Goal: Task Accomplishment & Management: Manage account settings

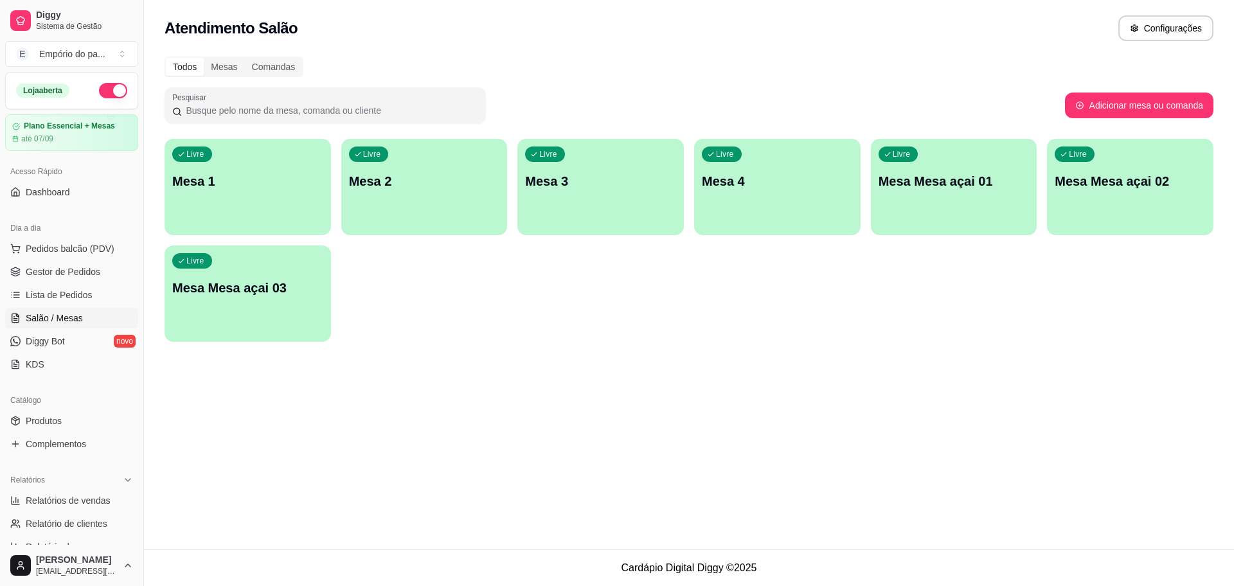
click at [806, 211] on div "Livre Mesa 4" at bounding box center [777, 179] width 166 height 81
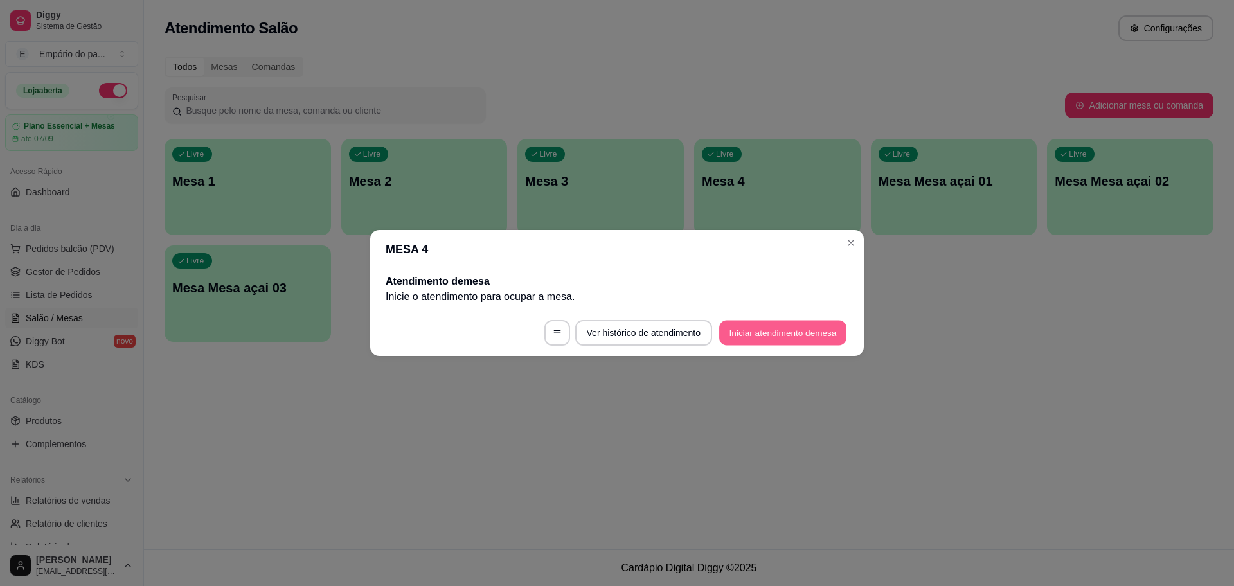
click at [809, 323] on button "Iniciar atendimento de mesa" at bounding box center [782, 333] width 127 height 25
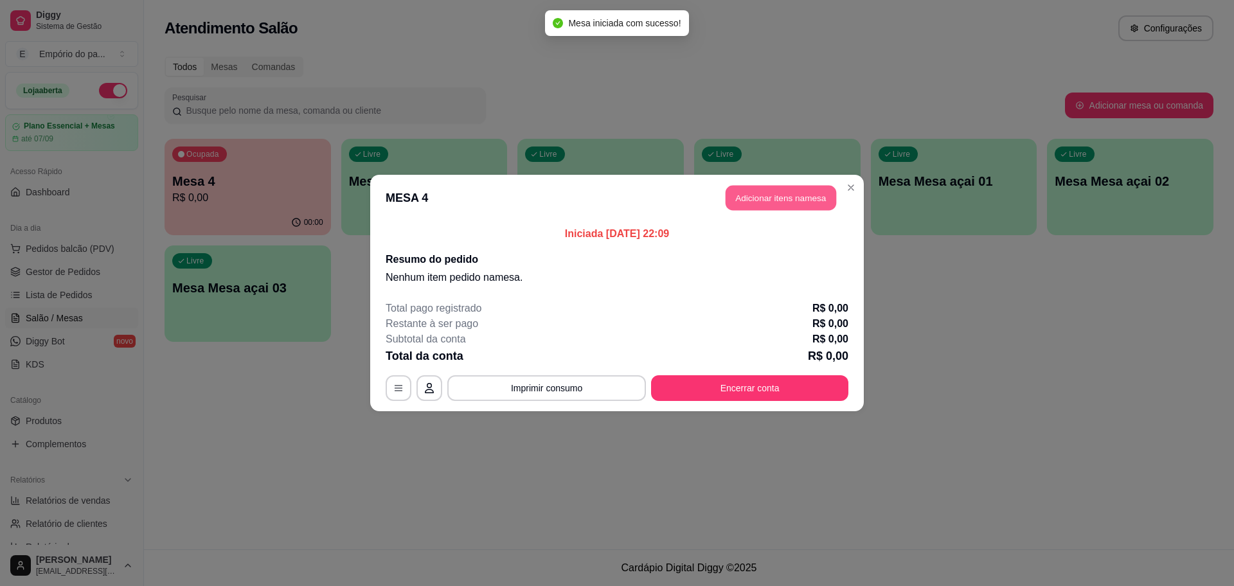
click at [808, 197] on button "Adicionar itens na mesa" at bounding box center [781, 198] width 111 height 25
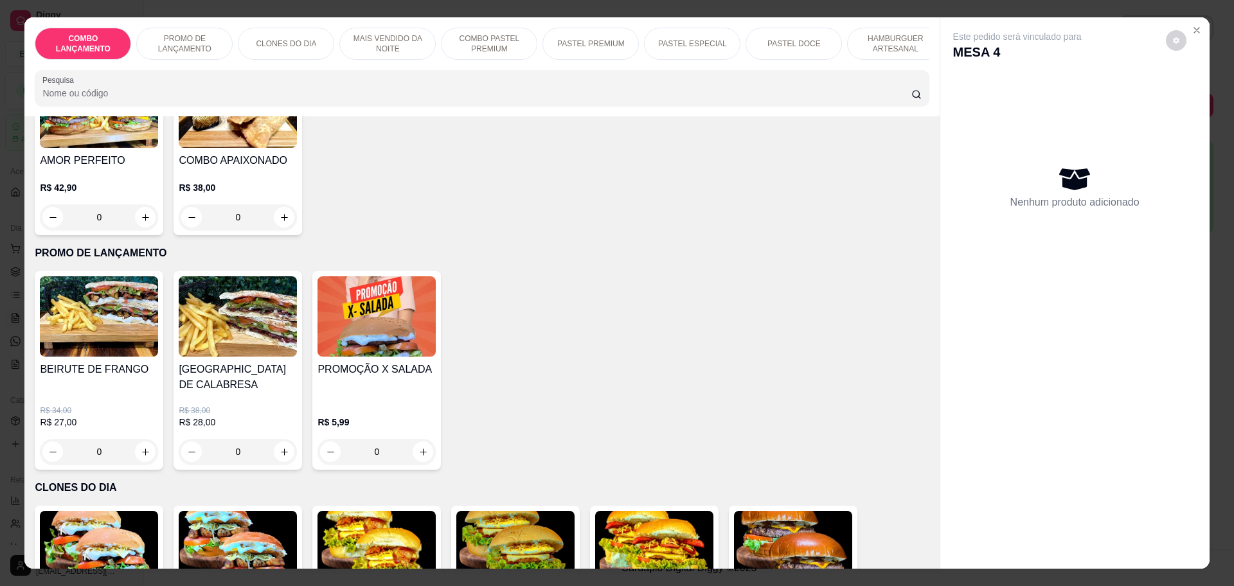
scroll to position [161, 0]
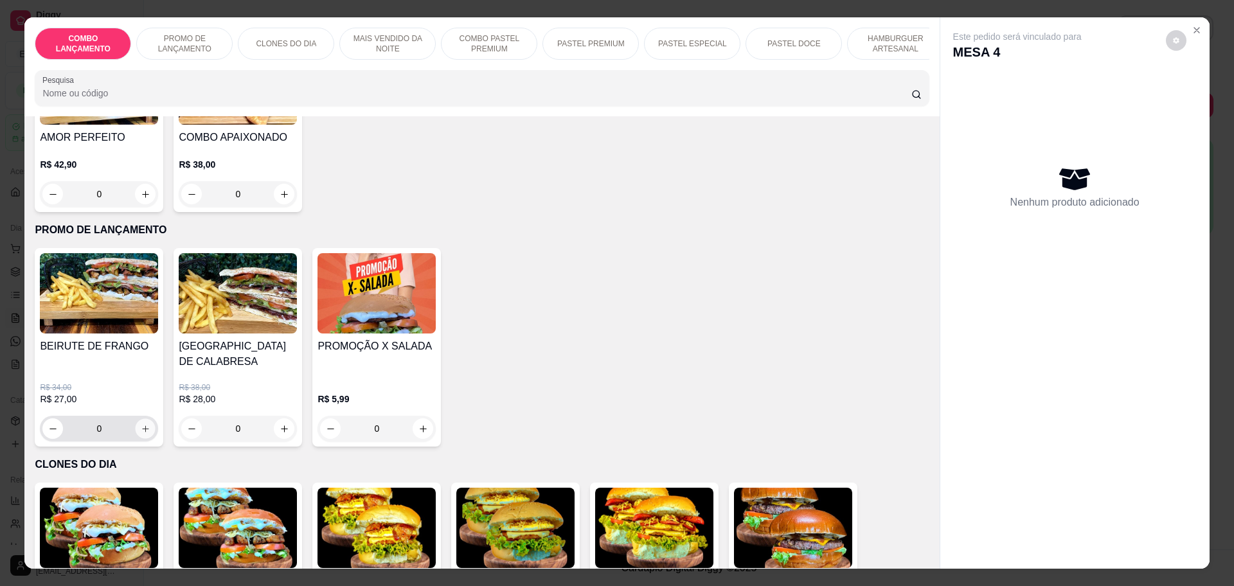
click at [141, 424] on icon "increase-product-quantity" at bounding box center [146, 429] width 10 height 10
type input "1"
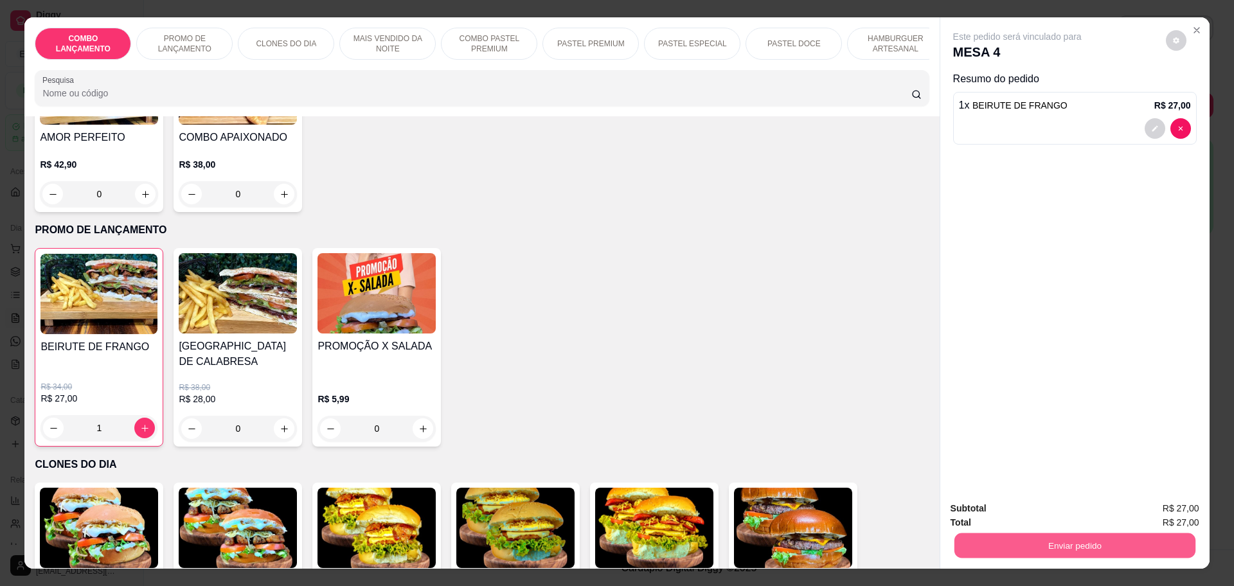
click at [1063, 541] on button "Enviar pedido" at bounding box center [1074, 545] width 241 height 25
click at [1017, 372] on div "Este pedido será vinculado para MESA 4 Resumo do pedido 1 x BEIRUTE DE FRANGO R…" at bounding box center [1074, 253] width 269 height 473
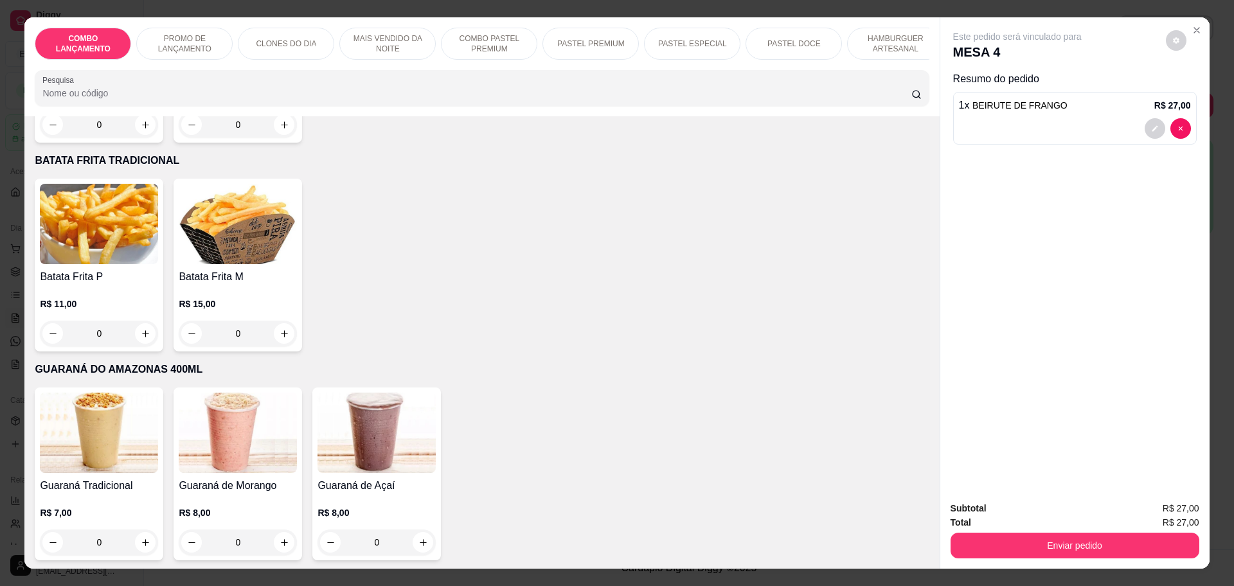
scroll to position [4259, 0]
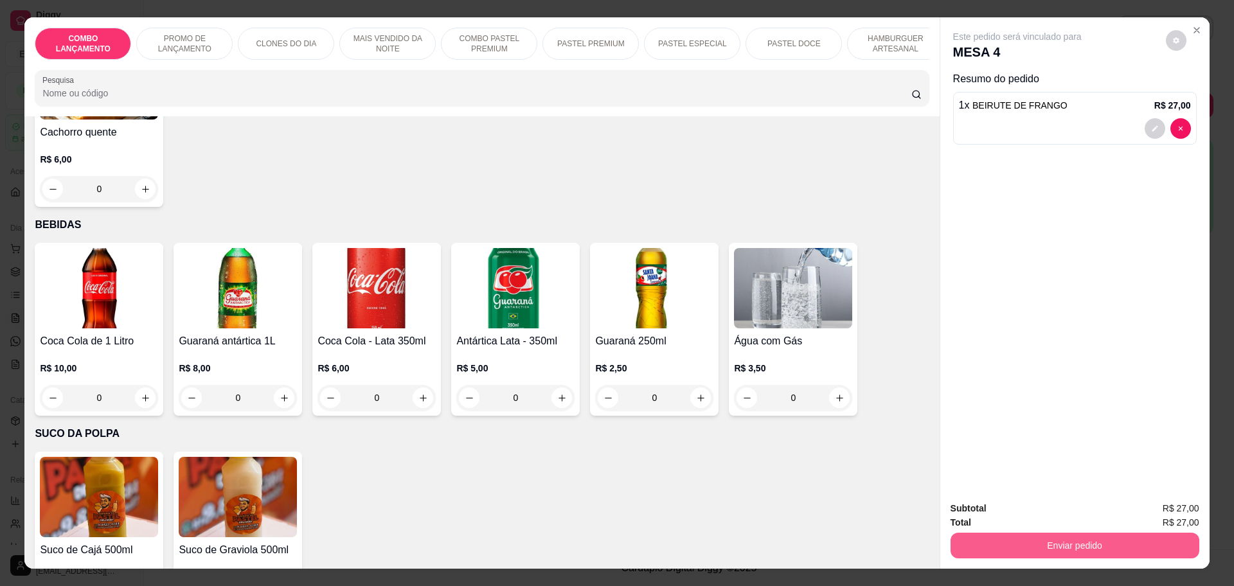
click at [1084, 542] on button "Enviar pedido" at bounding box center [1075, 546] width 249 height 26
click at [1073, 517] on button "Não registrar e enviar pedido" at bounding box center [1031, 514] width 134 height 24
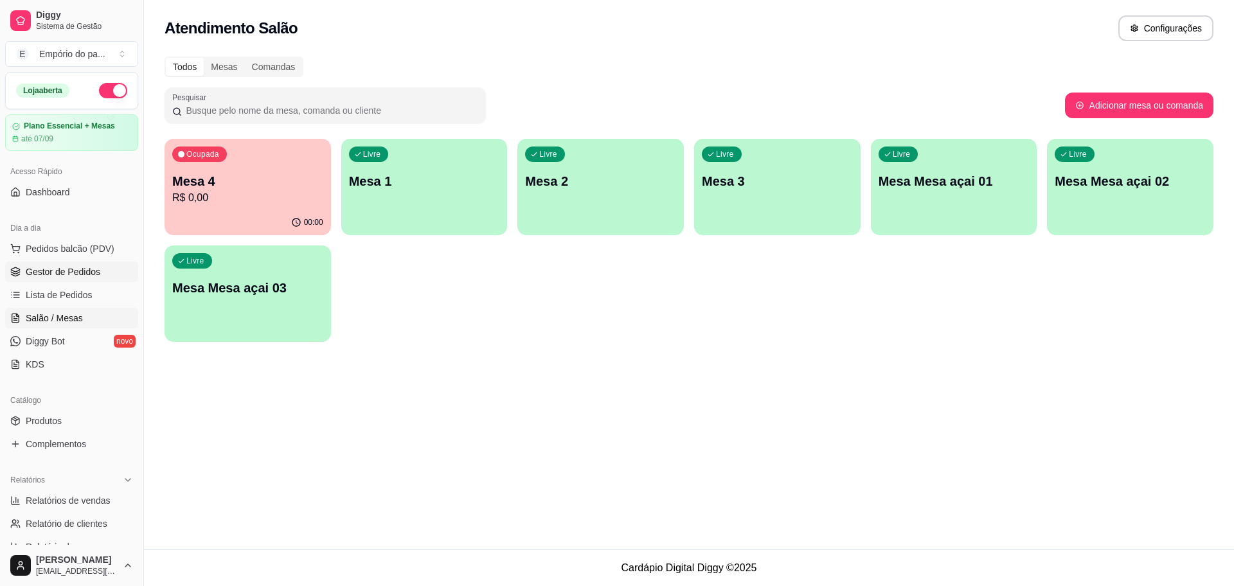
click at [84, 269] on span "Gestor de Pedidos" at bounding box center [63, 271] width 75 height 13
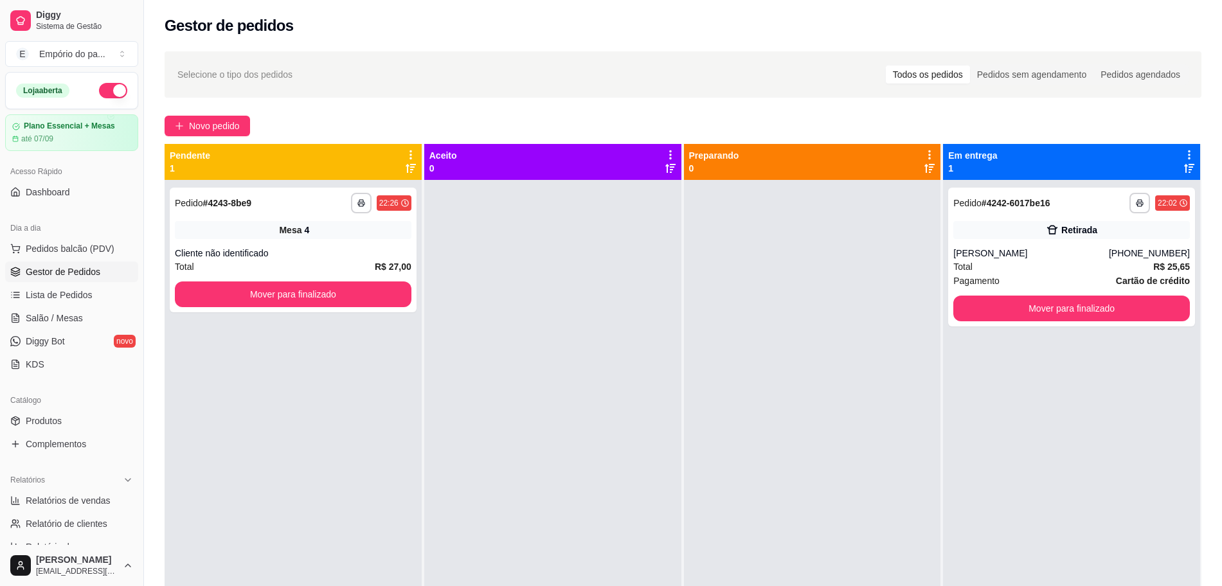
click at [102, 271] on link "Gestor de Pedidos" at bounding box center [71, 272] width 133 height 21
click at [201, 123] on span "Novo pedido" at bounding box center [214, 126] width 51 height 14
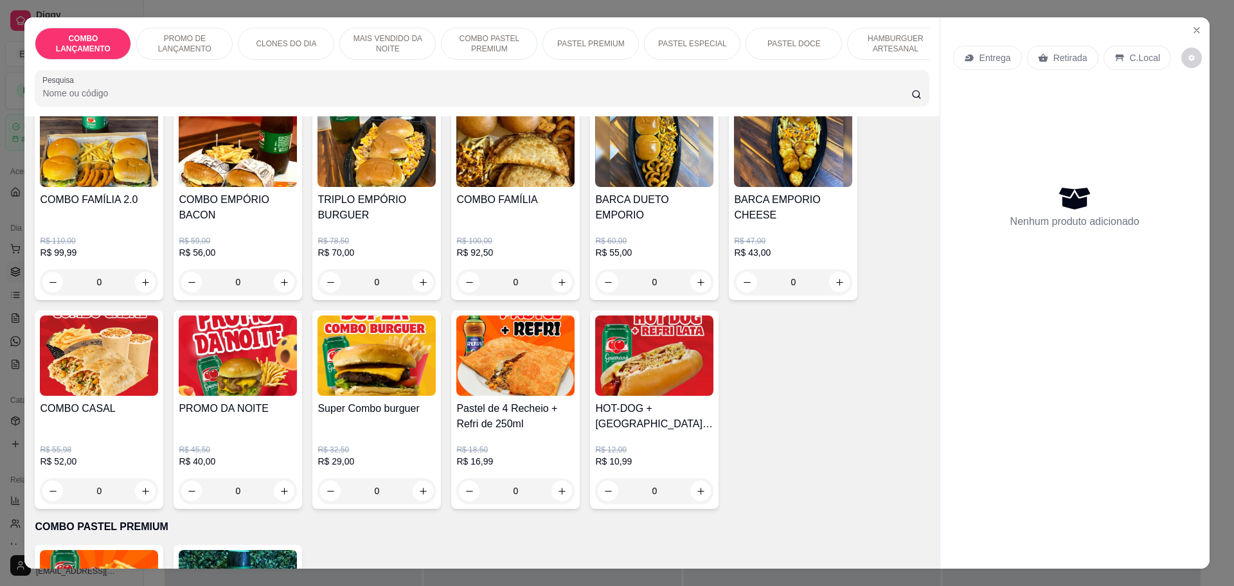
scroll to position [1045, 0]
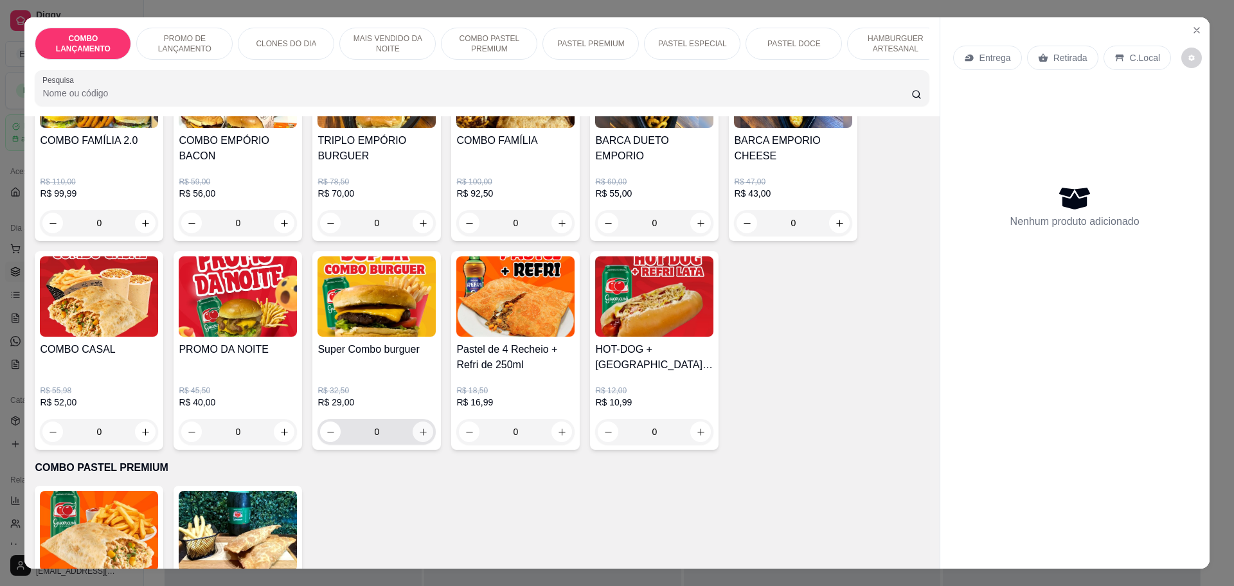
click at [418, 427] on icon "increase-product-quantity" at bounding box center [423, 432] width 10 height 10
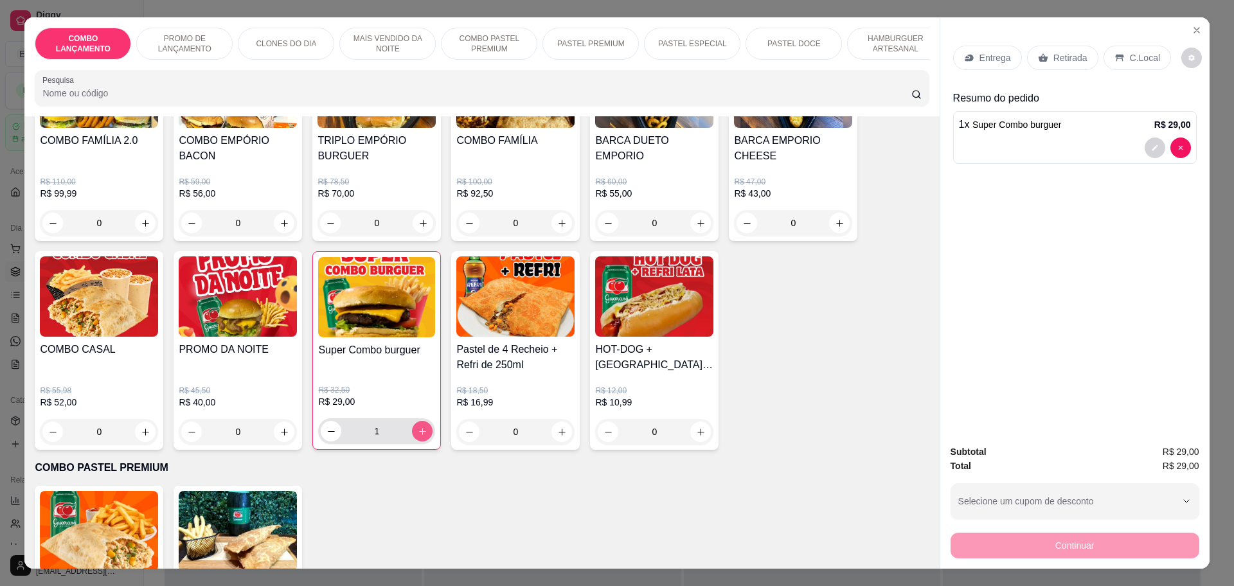
type input "1"
click at [1059, 57] on p "Retirada" at bounding box center [1071, 57] width 34 height 13
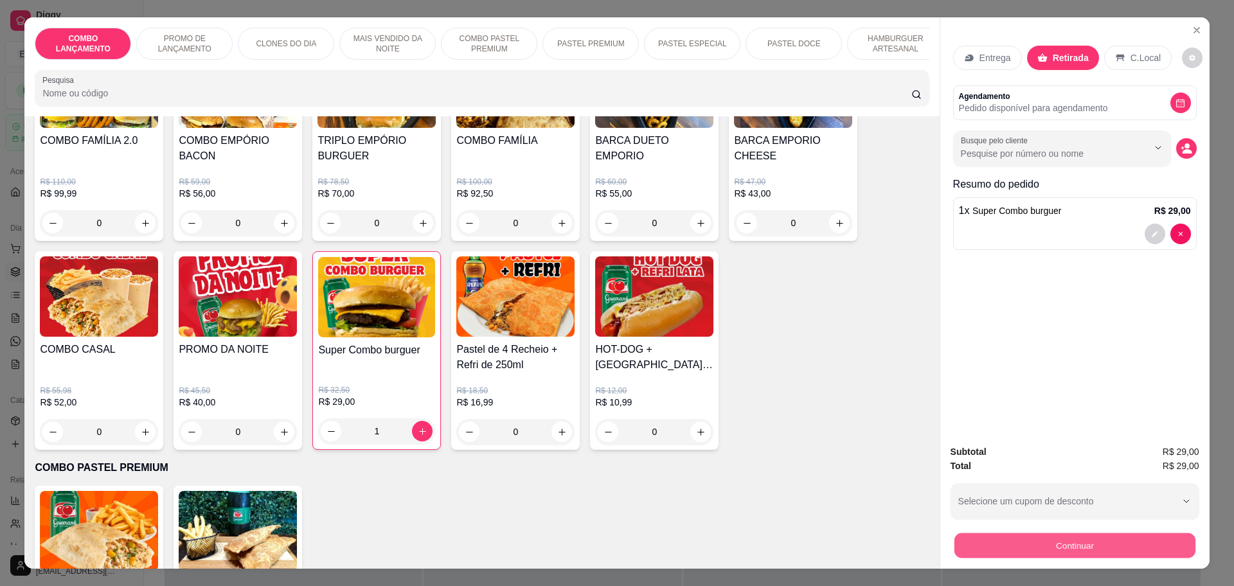
click at [1056, 543] on button "Continuar" at bounding box center [1074, 545] width 241 height 25
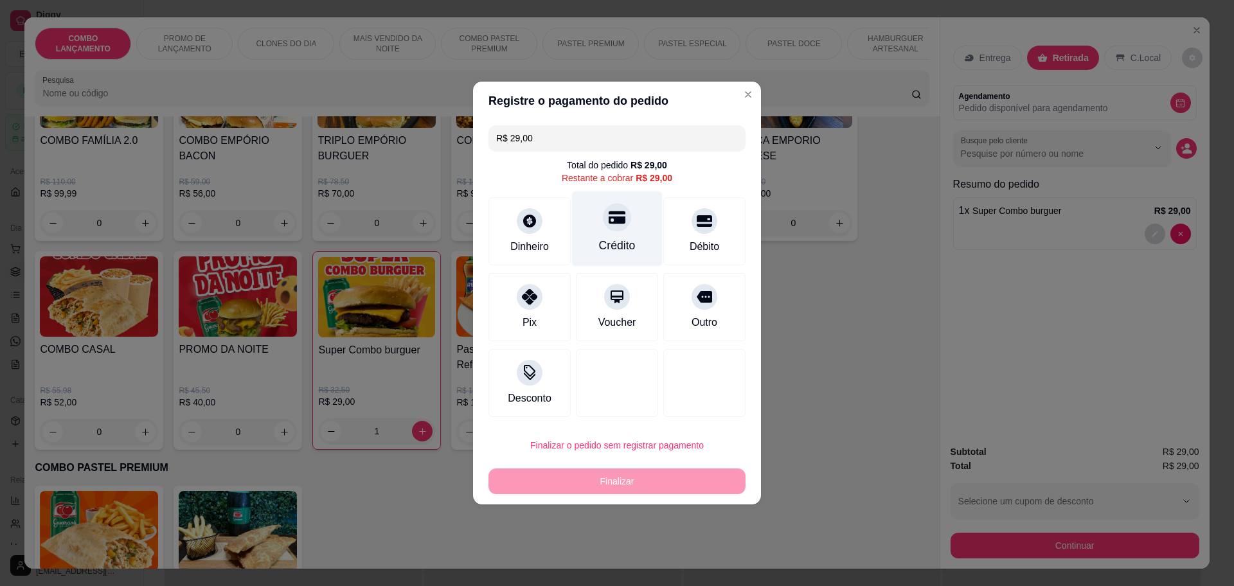
click at [631, 208] on div "Crédito" at bounding box center [617, 229] width 91 height 75
type input "R$ 0,00"
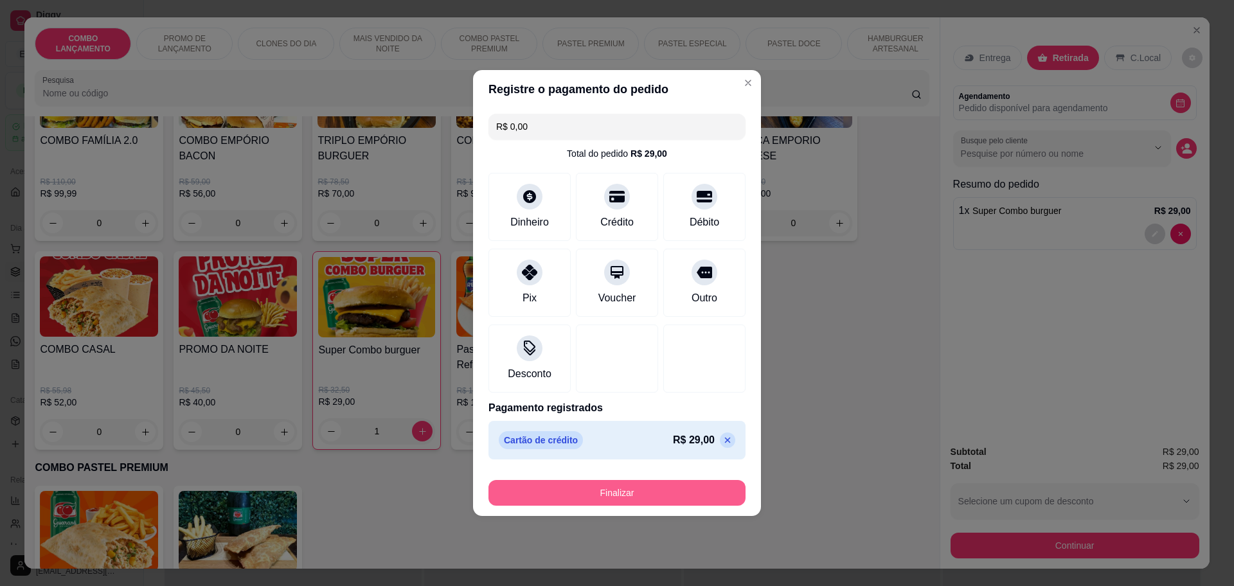
click at [648, 483] on button "Finalizar" at bounding box center [617, 493] width 257 height 26
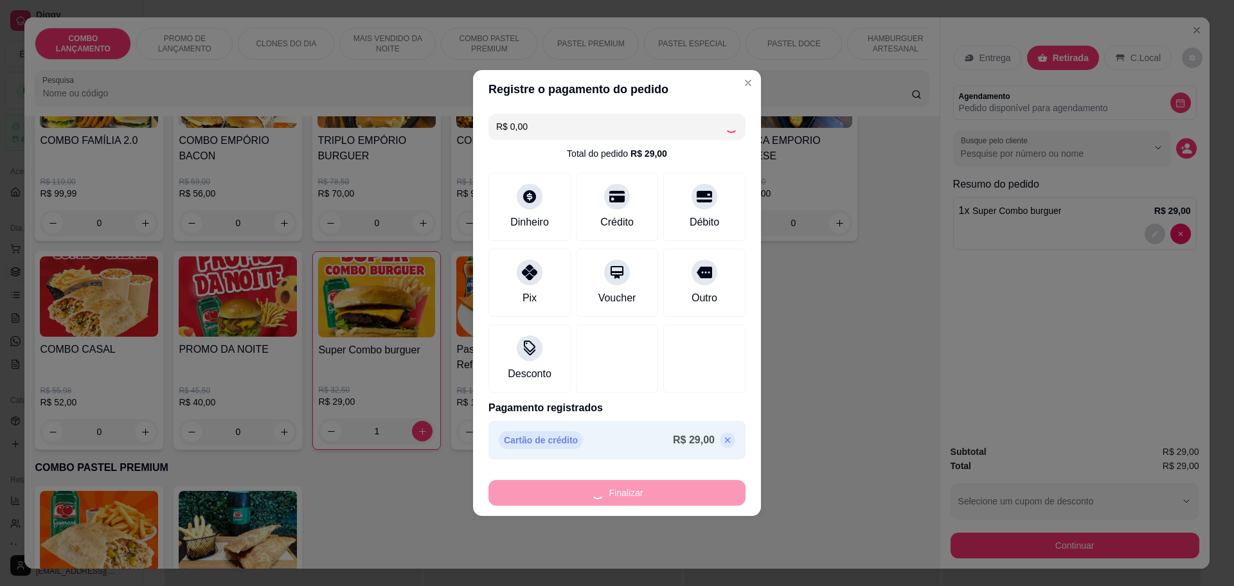
type input "0"
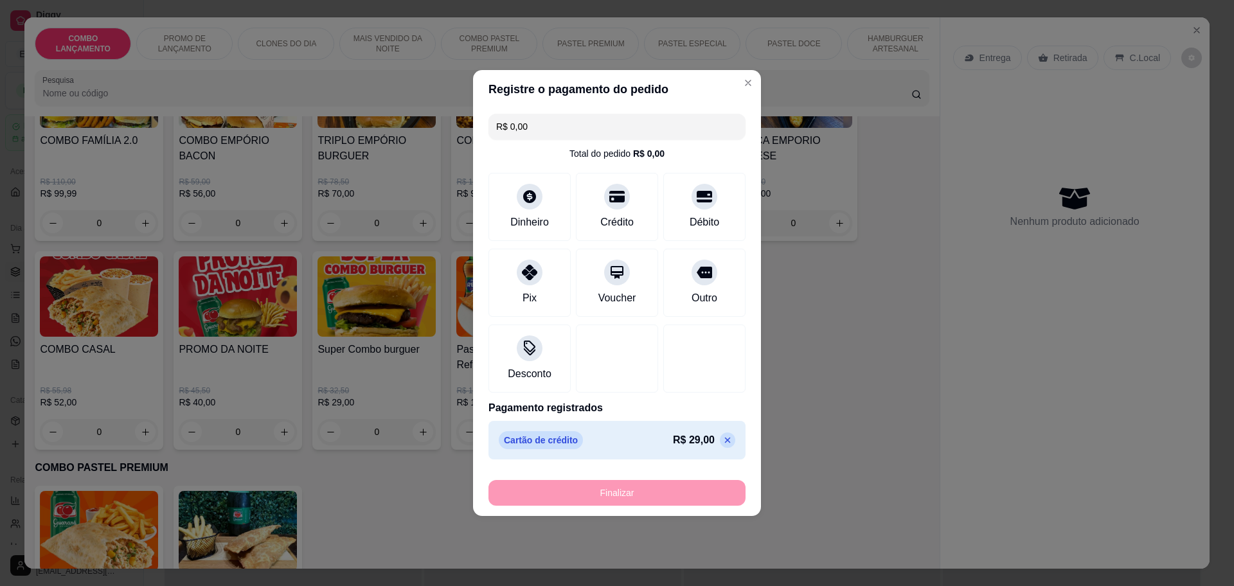
type input "-R$ 29,00"
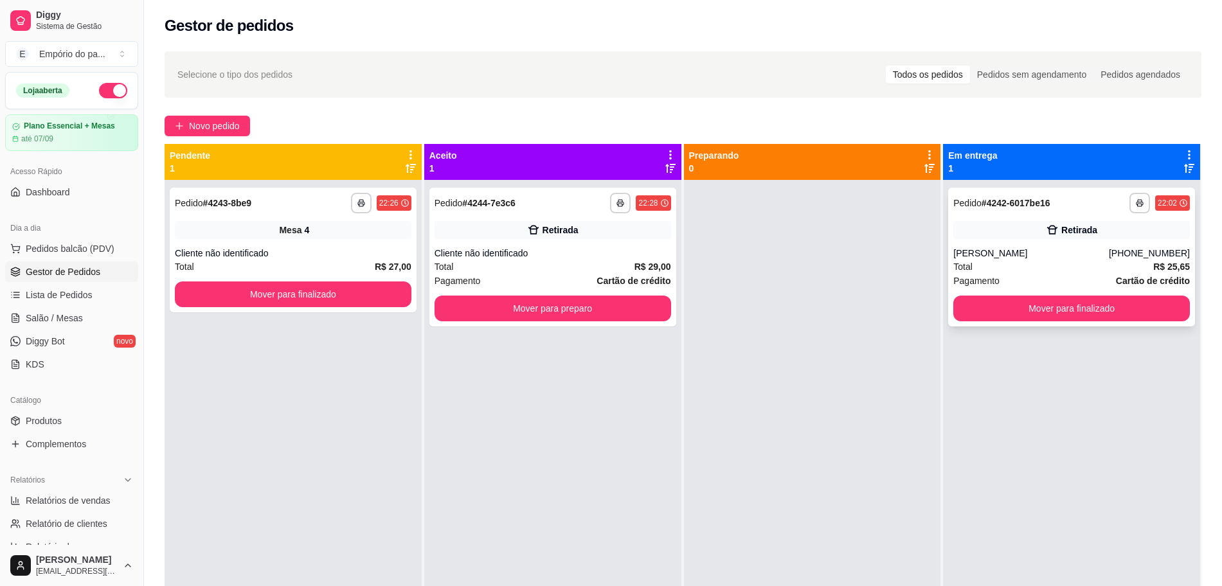
click at [1061, 276] on div "Pagamento Cartão de crédito" at bounding box center [1071, 281] width 237 height 14
click at [1048, 306] on button "Mover para finalizado" at bounding box center [1071, 309] width 237 height 26
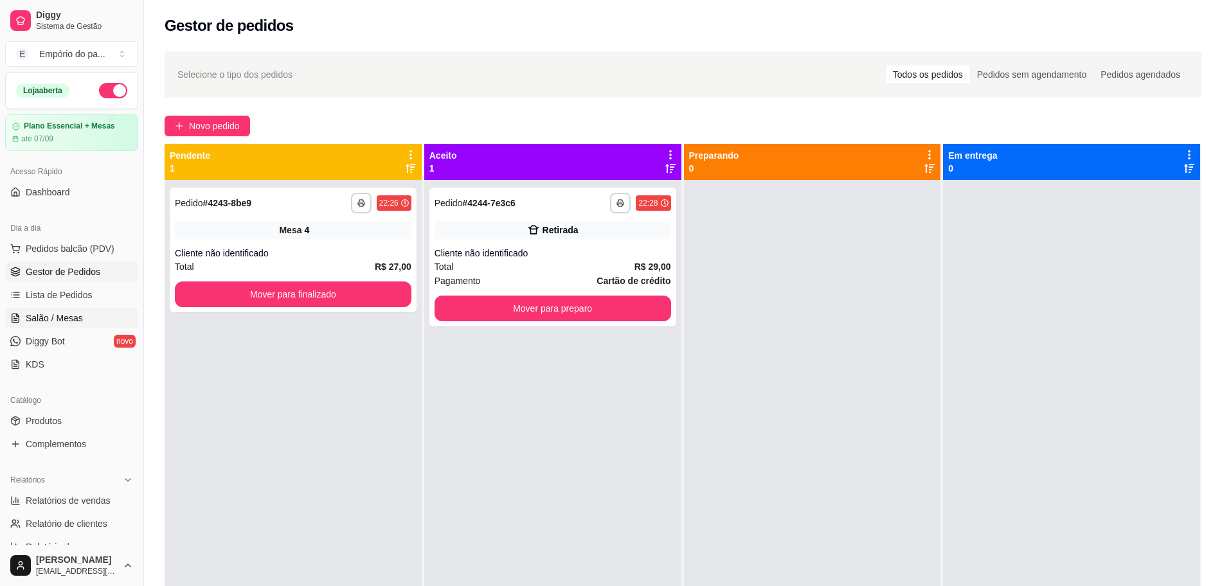
click at [35, 319] on span "Salão / Mesas" at bounding box center [54, 318] width 57 height 13
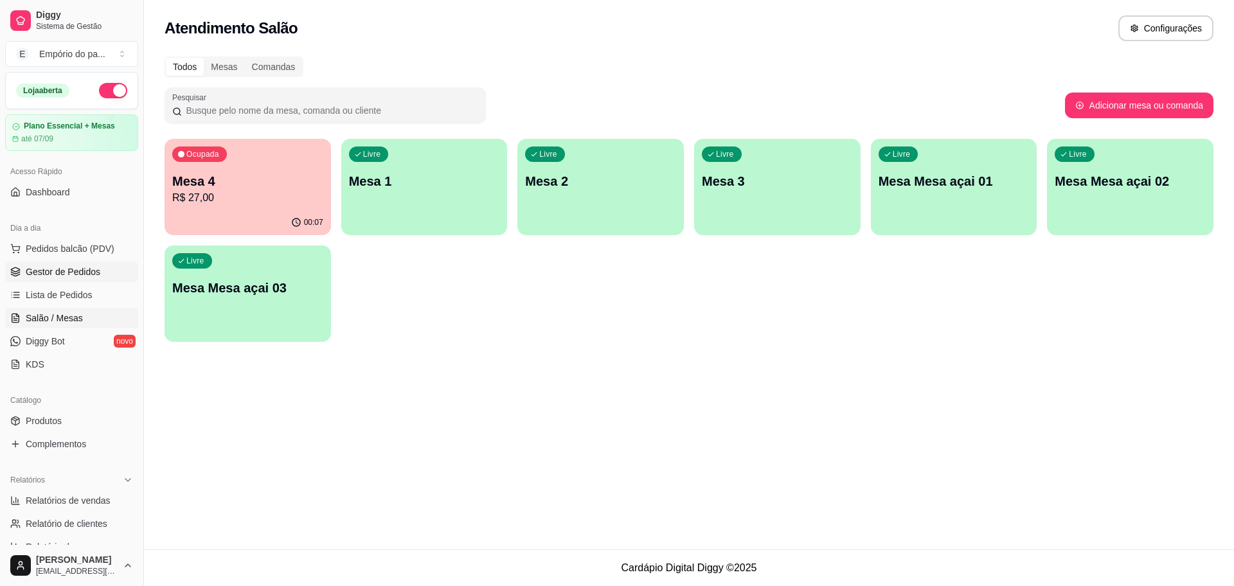
click at [75, 277] on span "Gestor de Pedidos" at bounding box center [63, 271] width 75 height 13
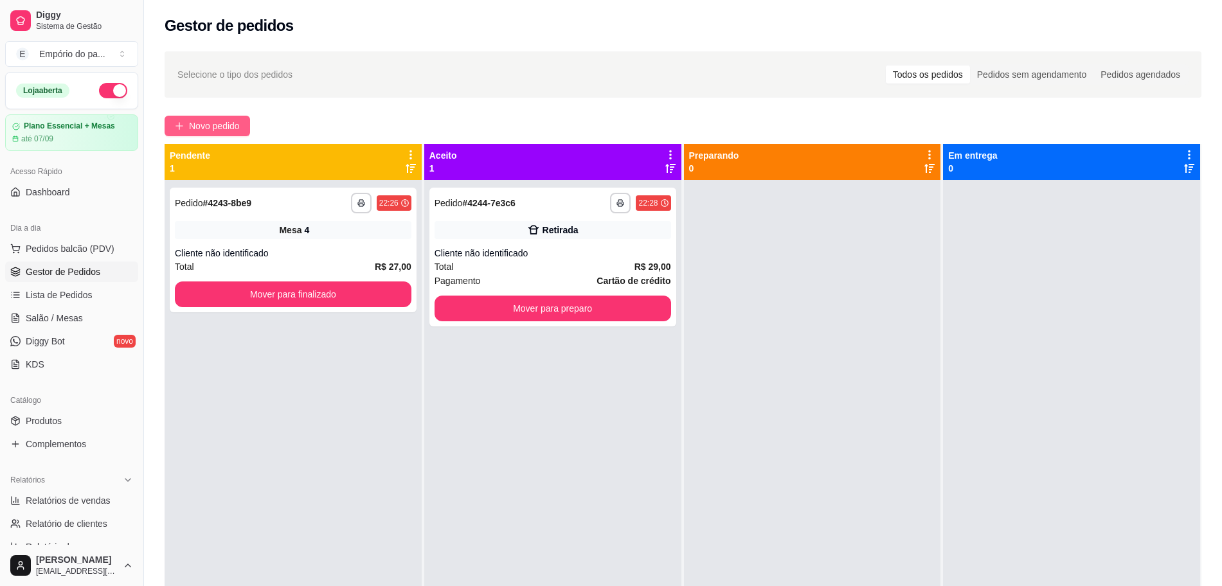
click at [220, 121] on span "Novo pedido" at bounding box center [214, 126] width 51 height 14
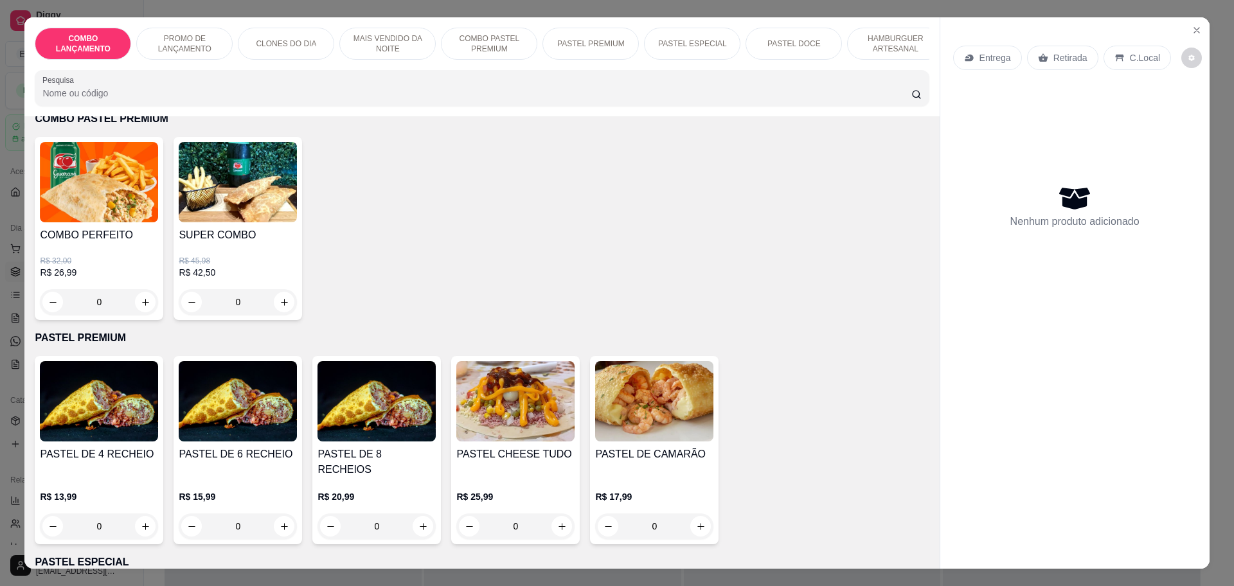
scroll to position [1446, 0]
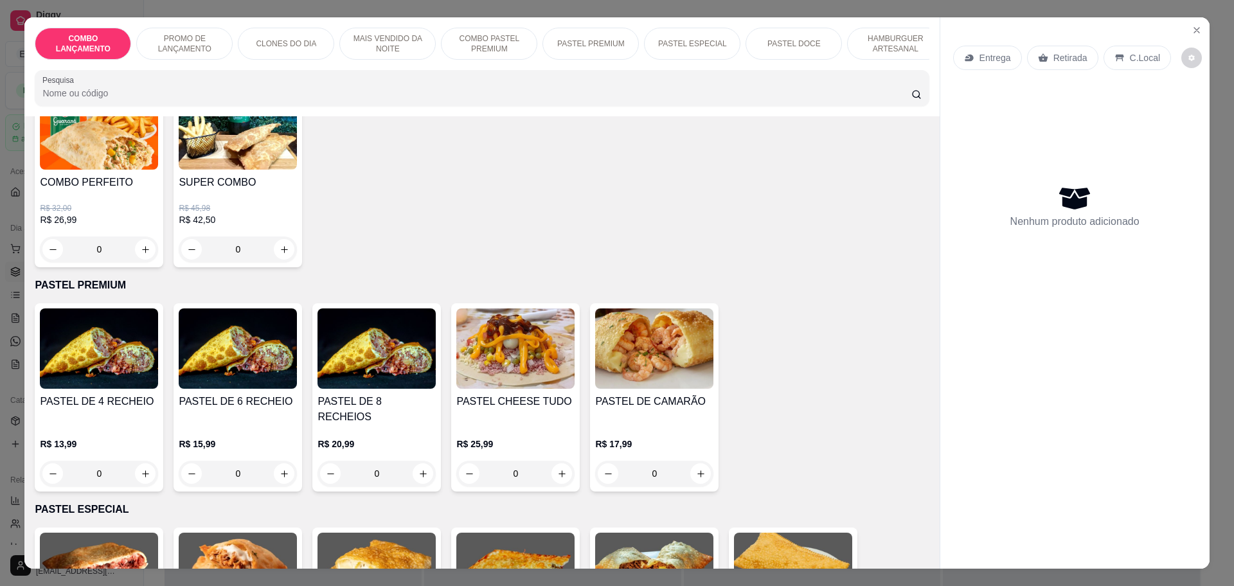
click at [139, 461] on div "0" at bounding box center [99, 474] width 118 height 26
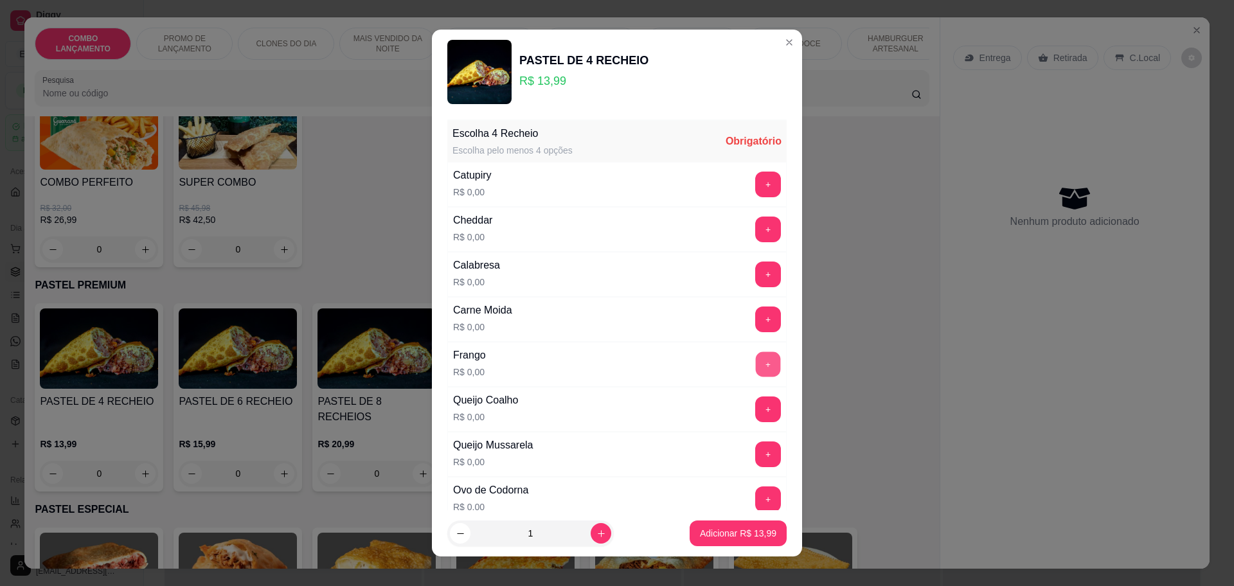
click at [756, 365] on button "+" at bounding box center [768, 364] width 25 height 25
click at [756, 233] on button "+" at bounding box center [768, 229] width 25 height 25
click at [755, 280] on button "+" at bounding box center [768, 275] width 26 height 26
click at [750, 442] on div "+" at bounding box center [768, 455] width 36 height 26
click at [756, 449] on button "+" at bounding box center [768, 454] width 25 height 25
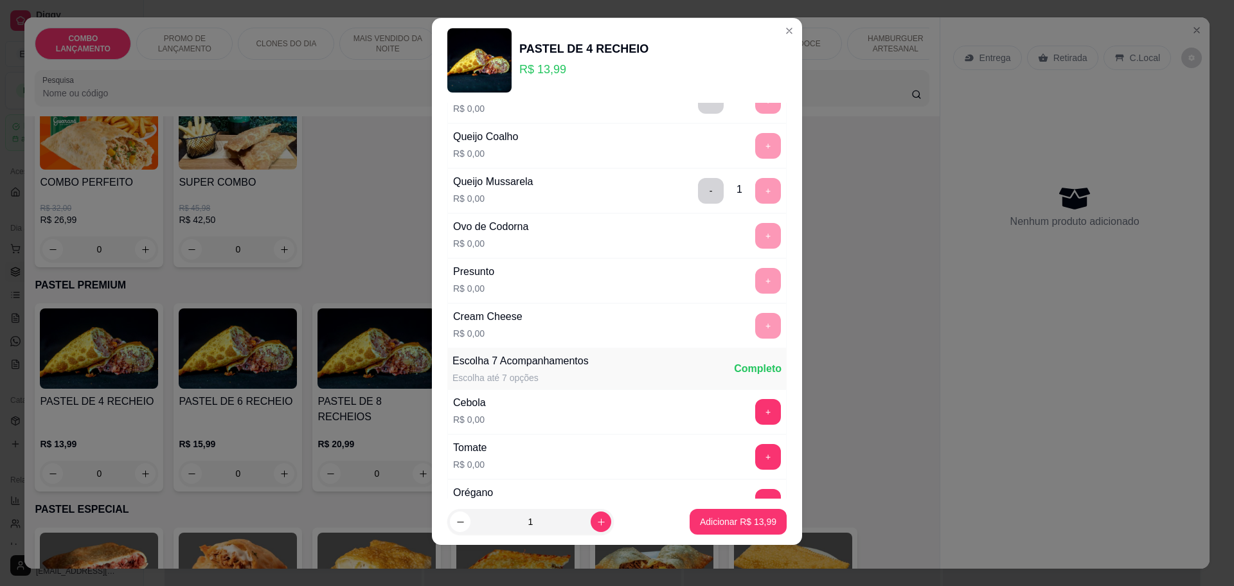
scroll to position [498, 0]
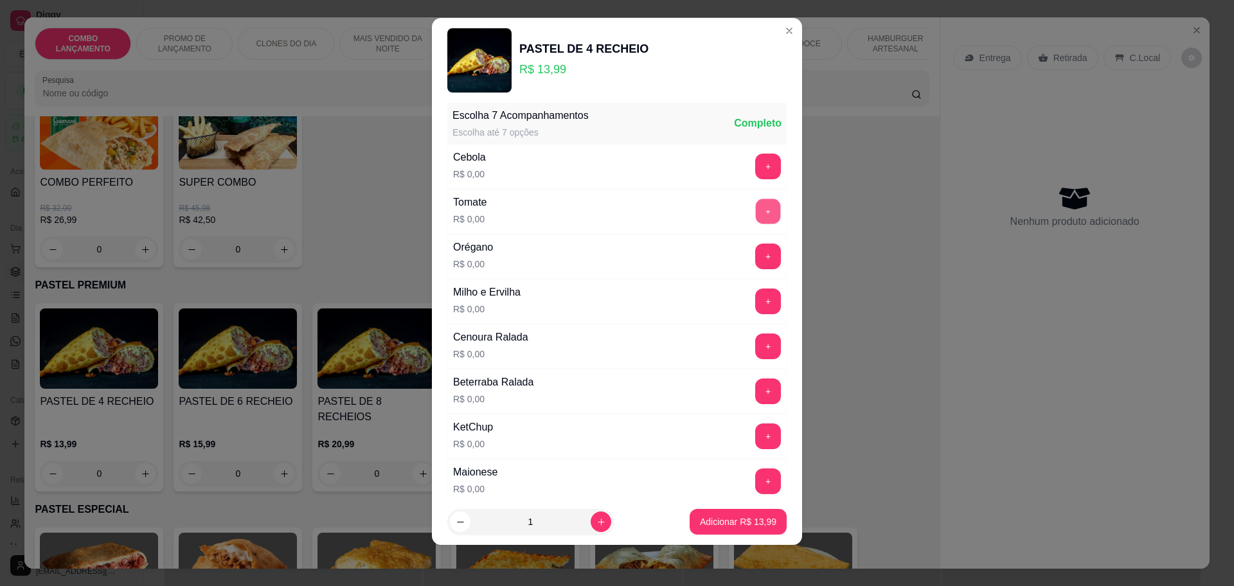
click at [756, 203] on button "+" at bounding box center [768, 211] width 25 height 25
click at [755, 163] on button "+" at bounding box center [768, 167] width 26 height 26
click at [740, 422] on div "KetChup R$ 0,00 +" at bounding box center [616, 436] width 339 height 45
click at [724, 418] on div "KetChup R$ 0,00 +" at bounding box center [616, 436] width 339 height 45
click at [755, 434] on button "+" at bounding box center [768, 437] width 26 height 26
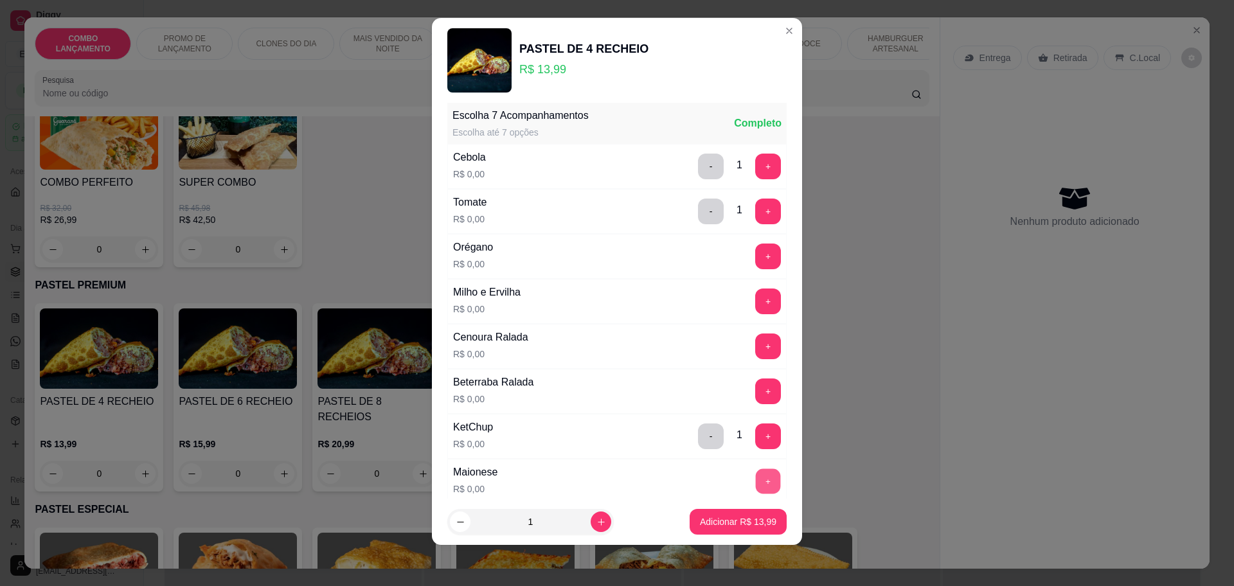
click at [756, 478] on button "+" at bounding box center [768, 481] width 25 height 25
click at [735, 525] on p "Adicionar R$ 13,99" at bounding box center [738, 522] width 75 height 12
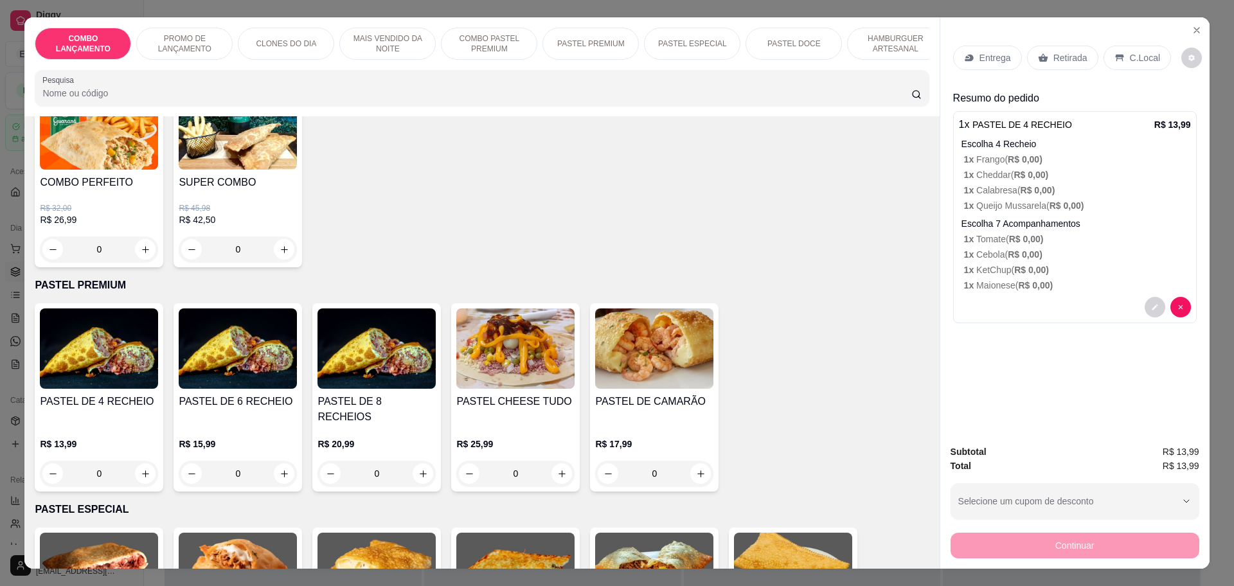
click at [1059, 54] on p "Retirada" at bounding box center [1071, 57] width 34 height 13
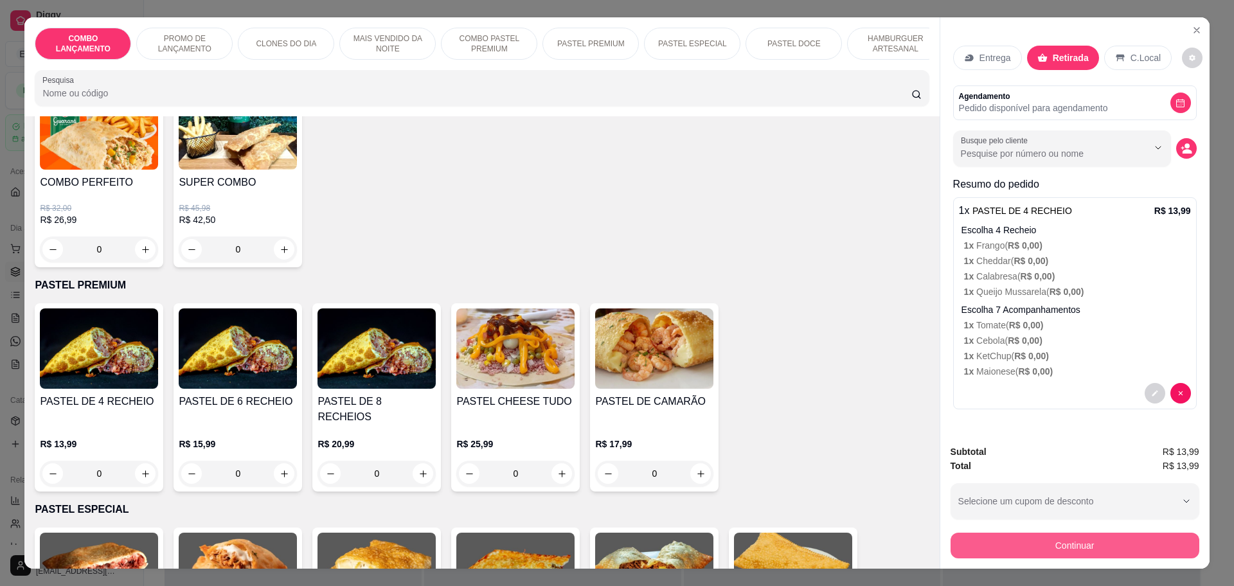
click at [1054, 546] on button "Continuar" at bounding box center [1075, 546] width 249 height 26
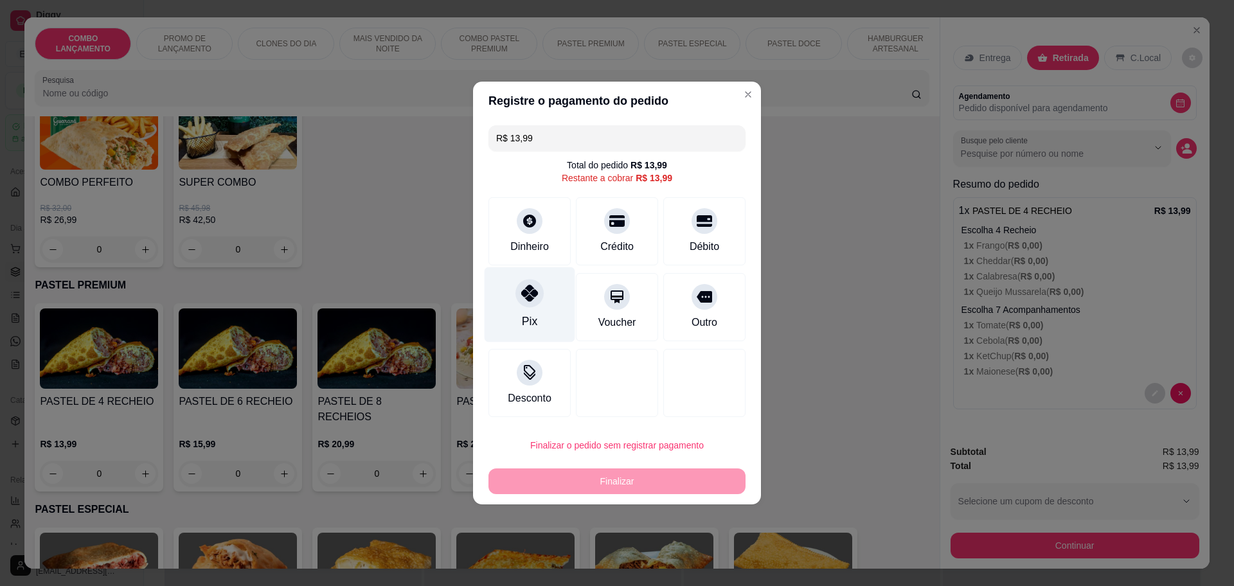
click at [528, 298] on icon at bounding box center [529, 293] width 17 height 17
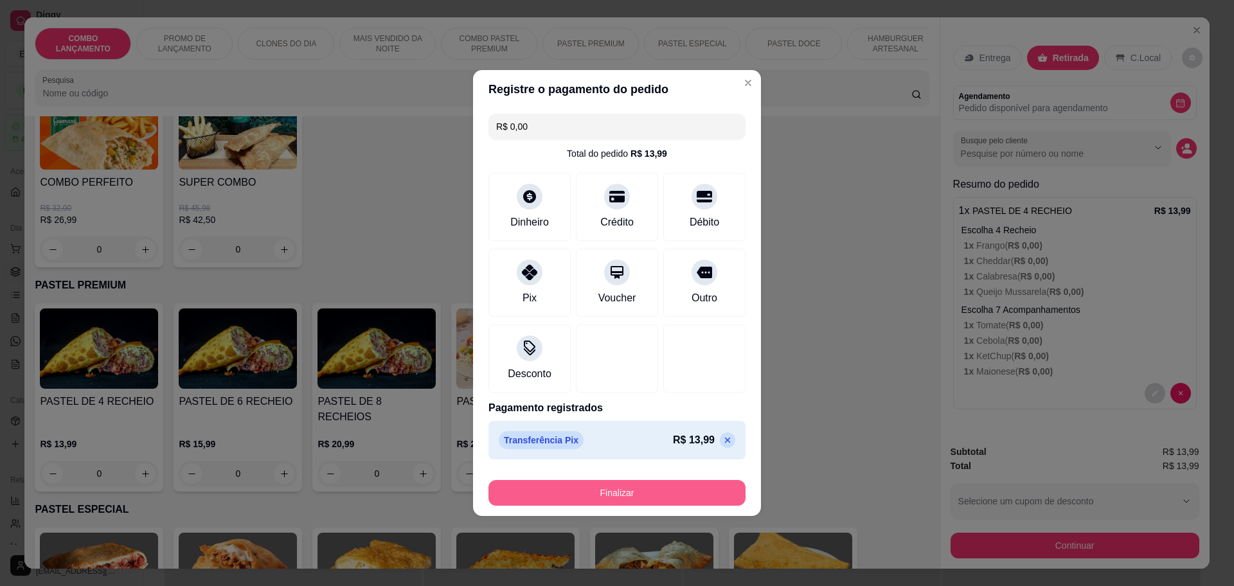
click at [647, 490] on button "Finalizar" at bounding box center [617, 493] width 257 height 26
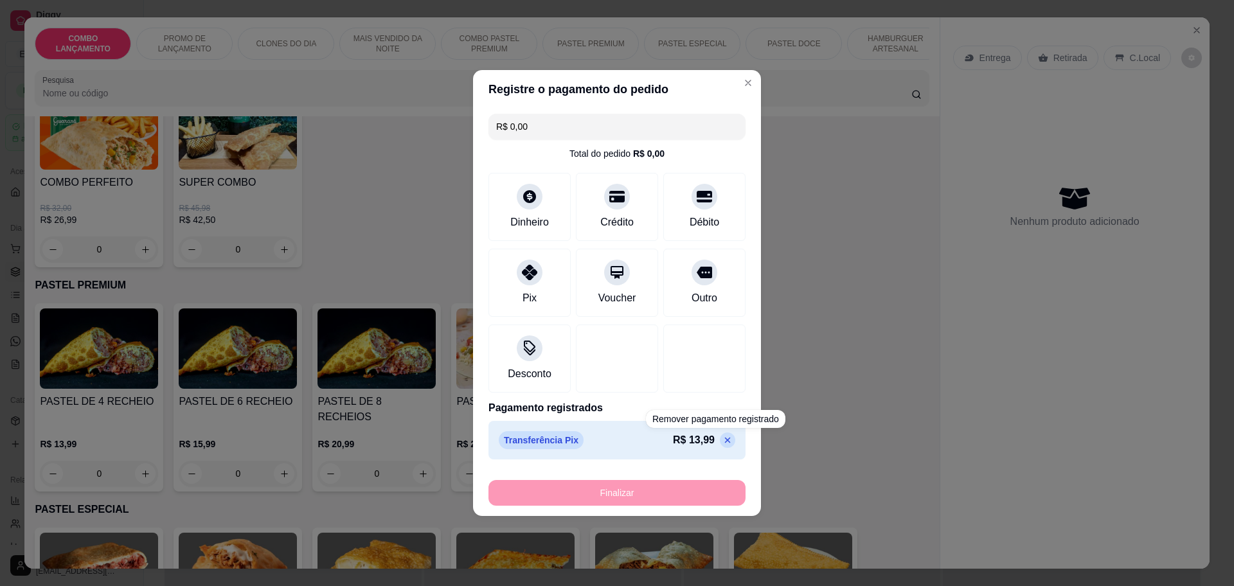
type input "-R$ 13,99"
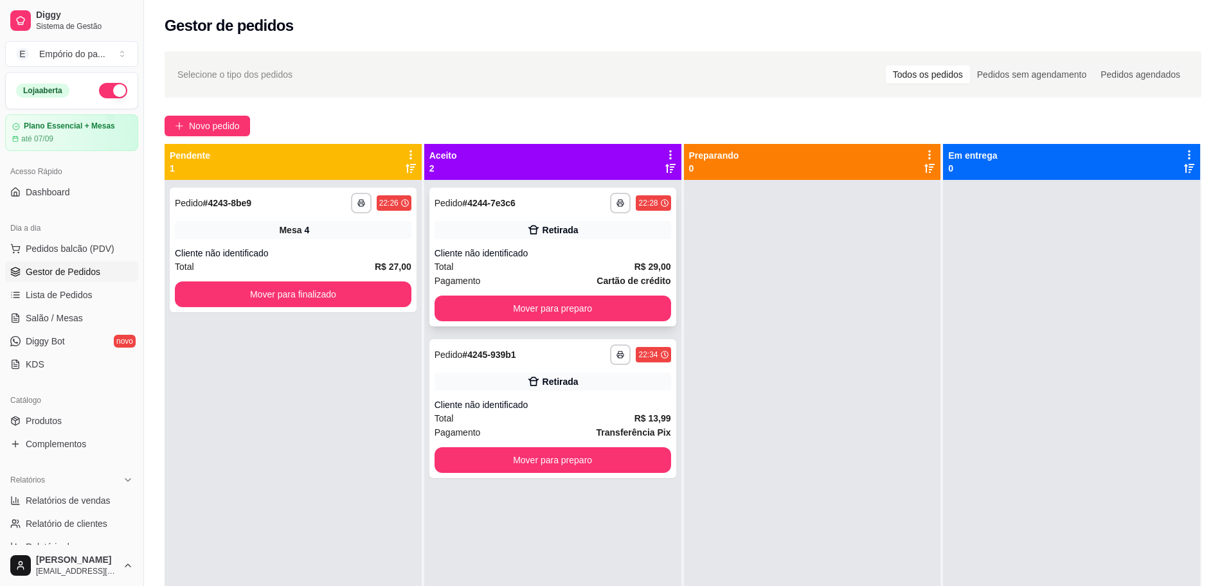
click at [488, 251] on div "Cliente não identificado" at bounding box center [553, 253] width 237 height 13
click at [524, 423] on div "Total R$ 13,99" at bounding box center [553, 418] width 237 height 14
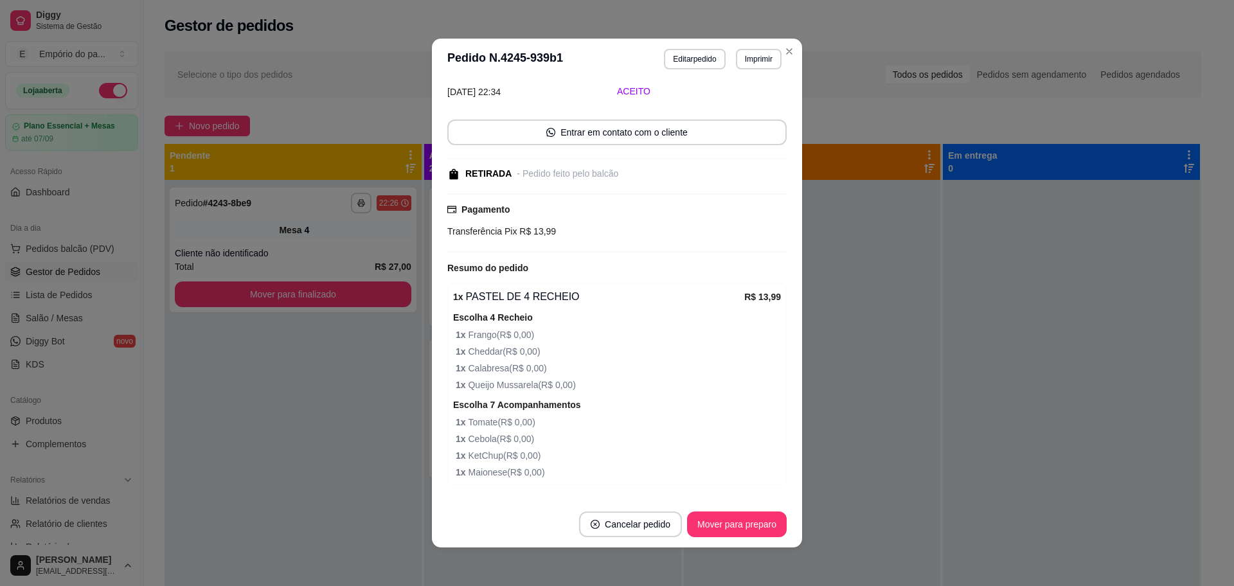
scroll to position [96, 0]
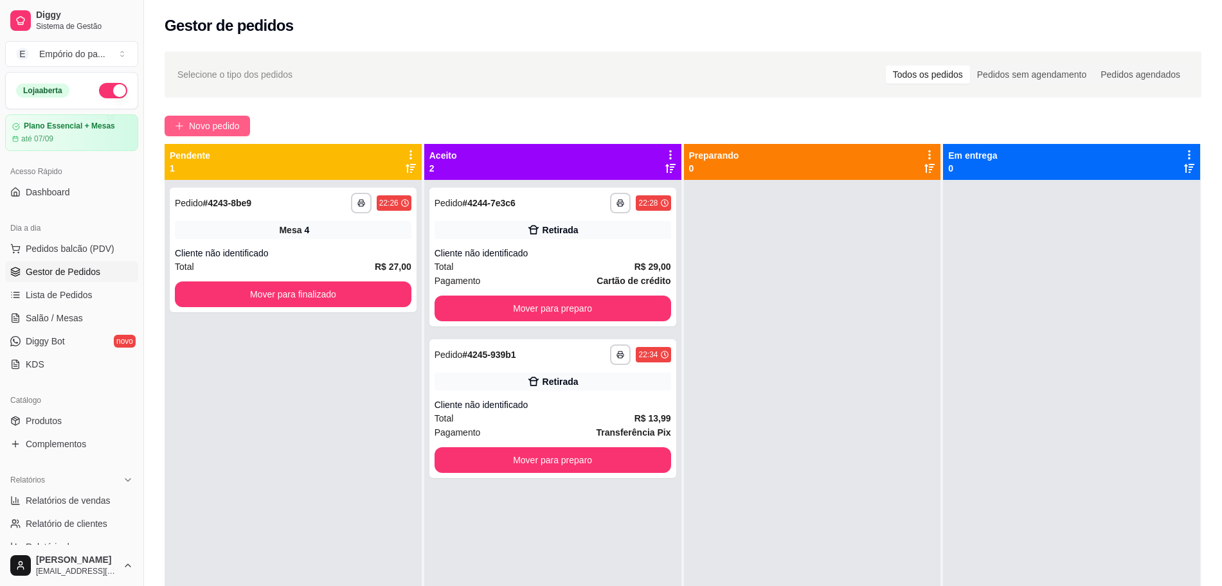
click at [225, 120] on span "Novo pedido" at bounding box center [214, 126] width 51 height 14
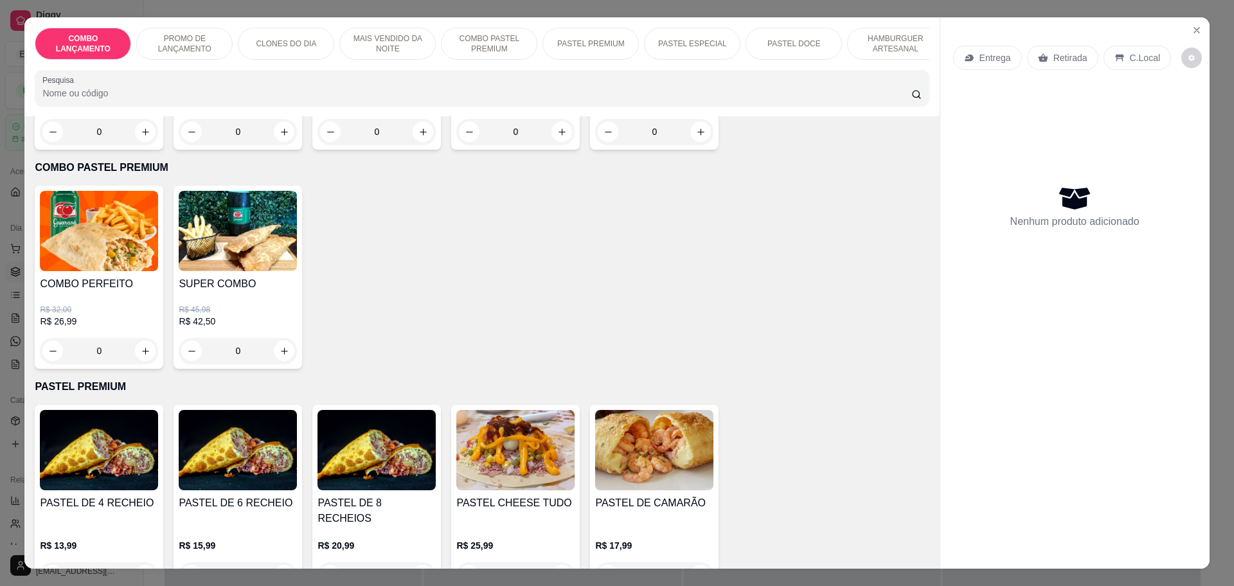
scroll to position [1366, 0]
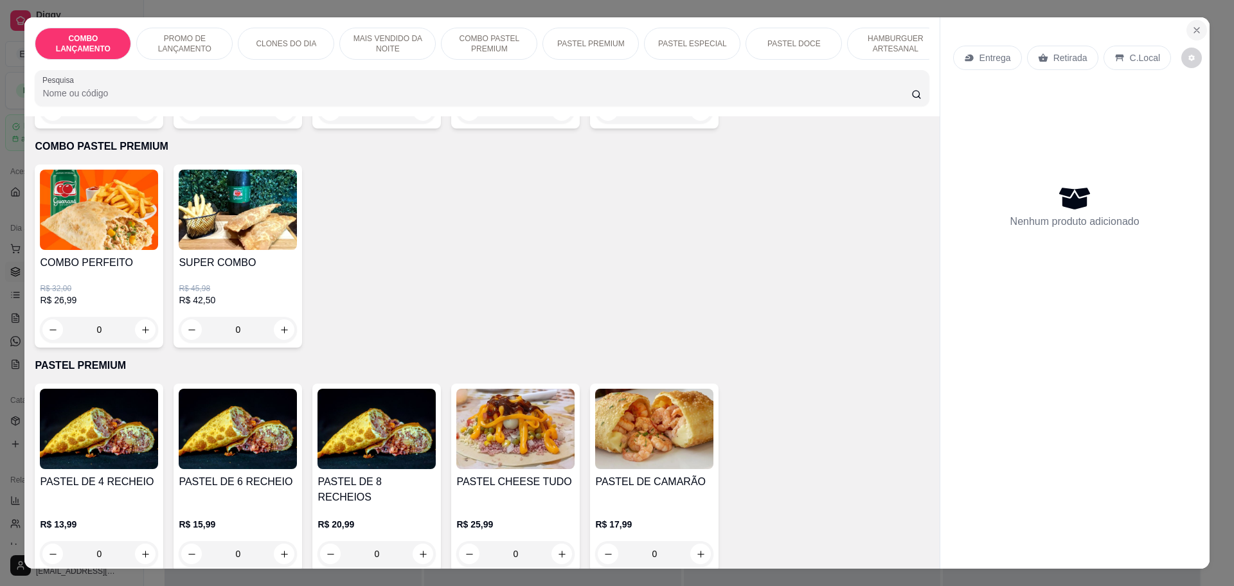
click at [1194, 30] on icon "Close" at bounding box center [1197, 30] width 10 height 10
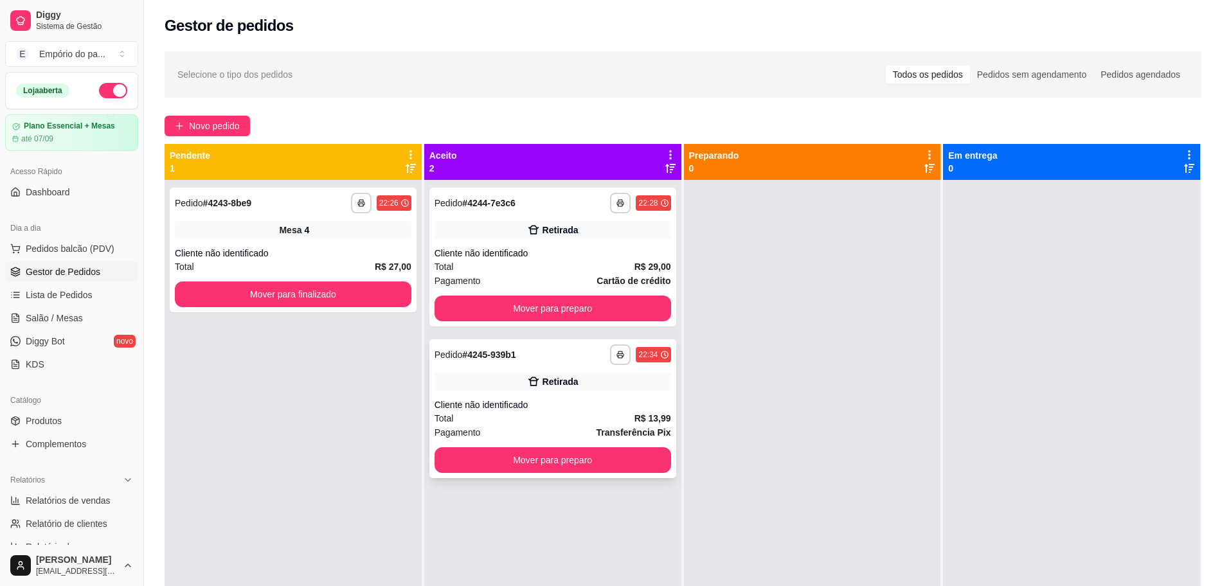
click at [532, 399] on div "Cliente não identificado" at bounding box center [553, 405] width 237 height 13
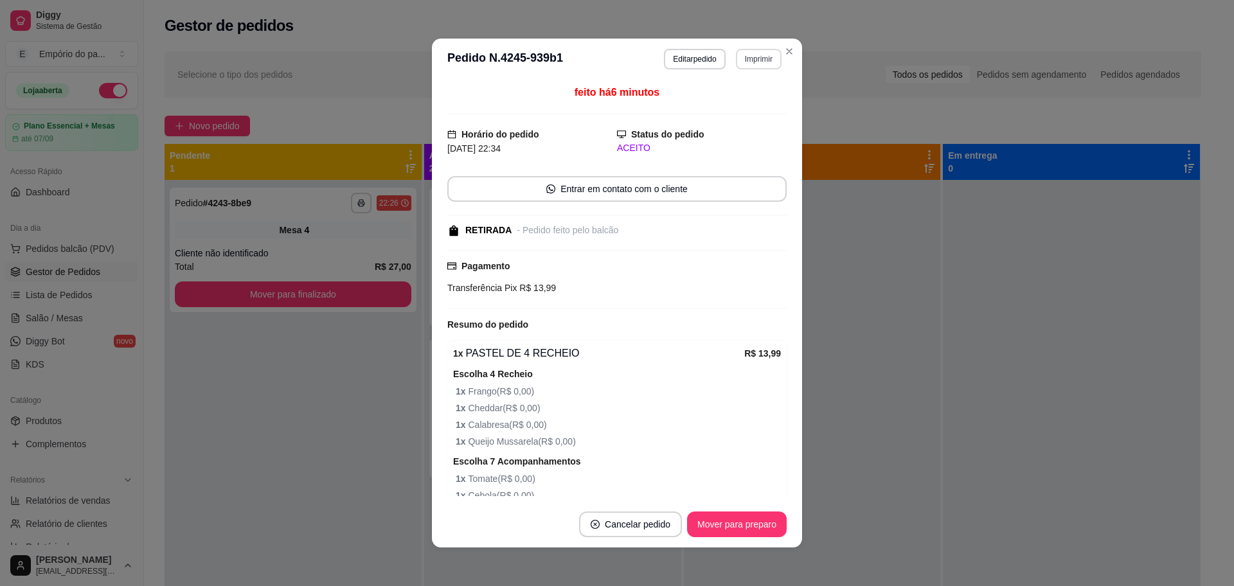
click at [746, 56] on button "Imprimir" at bounding box center [759, 59] width 46 height 21
click at [749, 110] on button "IMPRESSORA" at bounding box center [730, 104] width 90 height 20
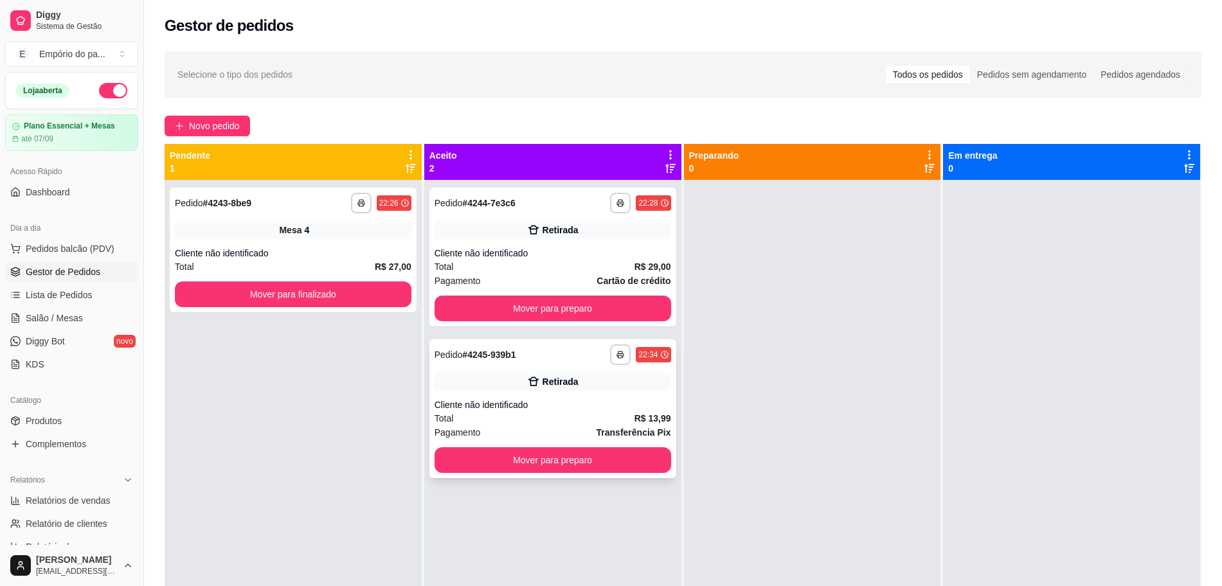
click at [591, 423] on div "Total R$ 13,99" at bounding box center [553, 418] width 237 height 14
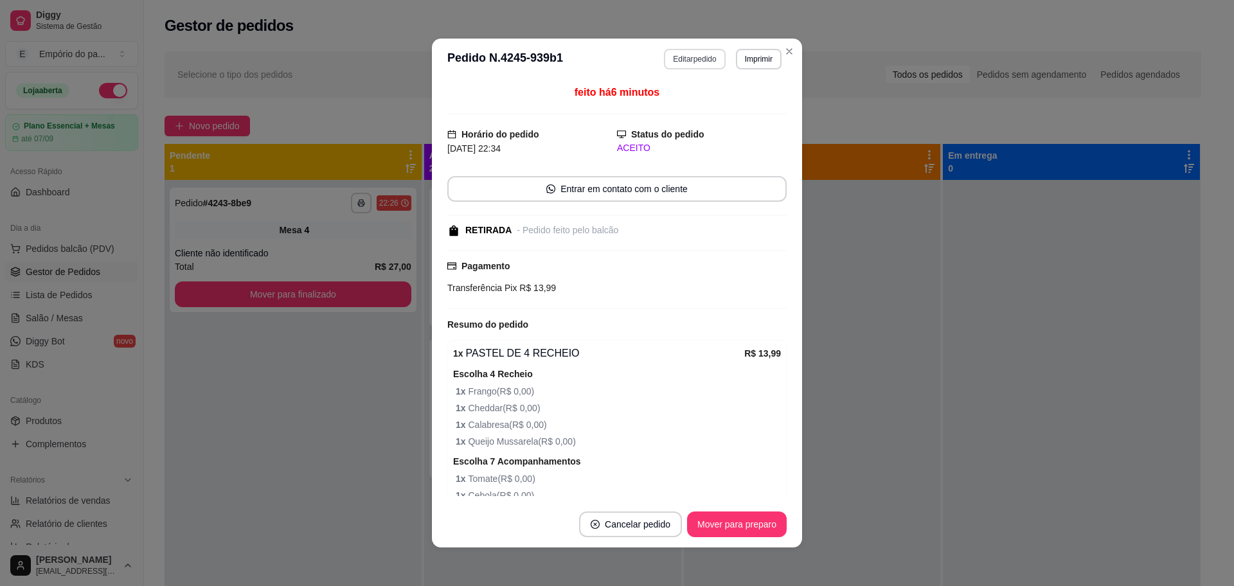
click at [686, 55] on button "Editar pedido" at bounding box center [694, 59] width 61 height 21
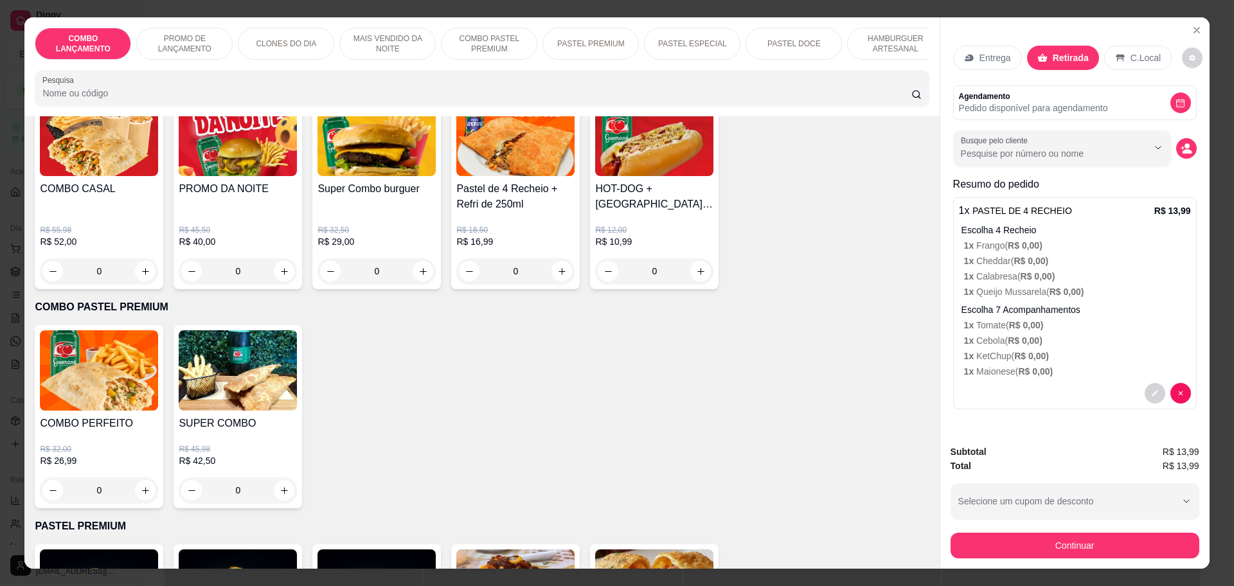
scroll to position [1446, 0]
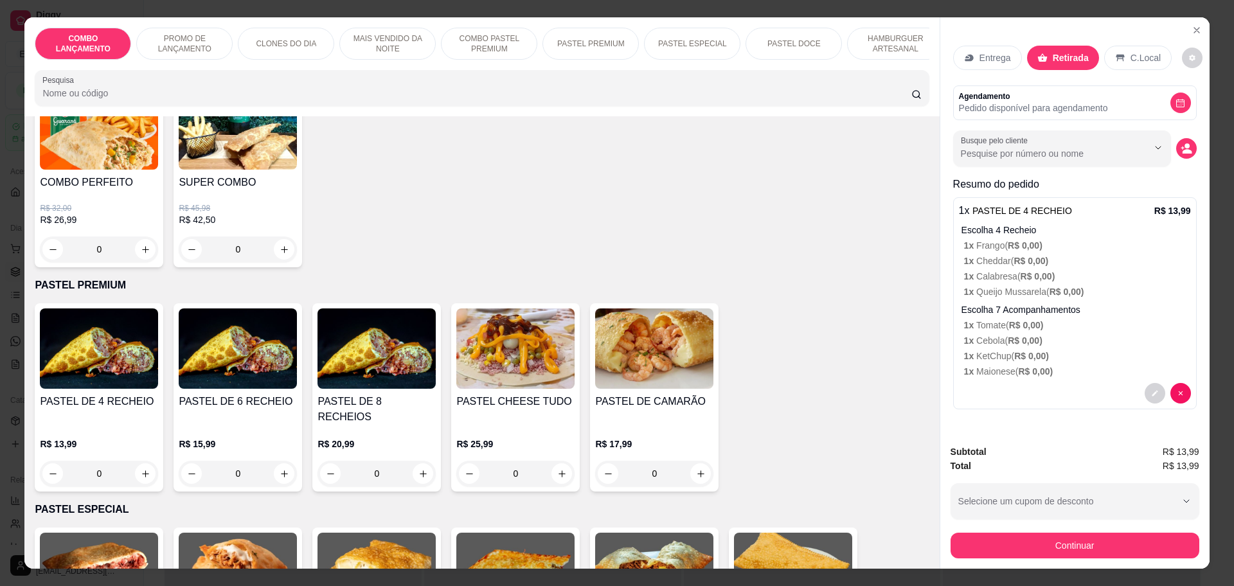
click at [132, 461] on div "0" at bounding box center [99, 474] width 118 height 26
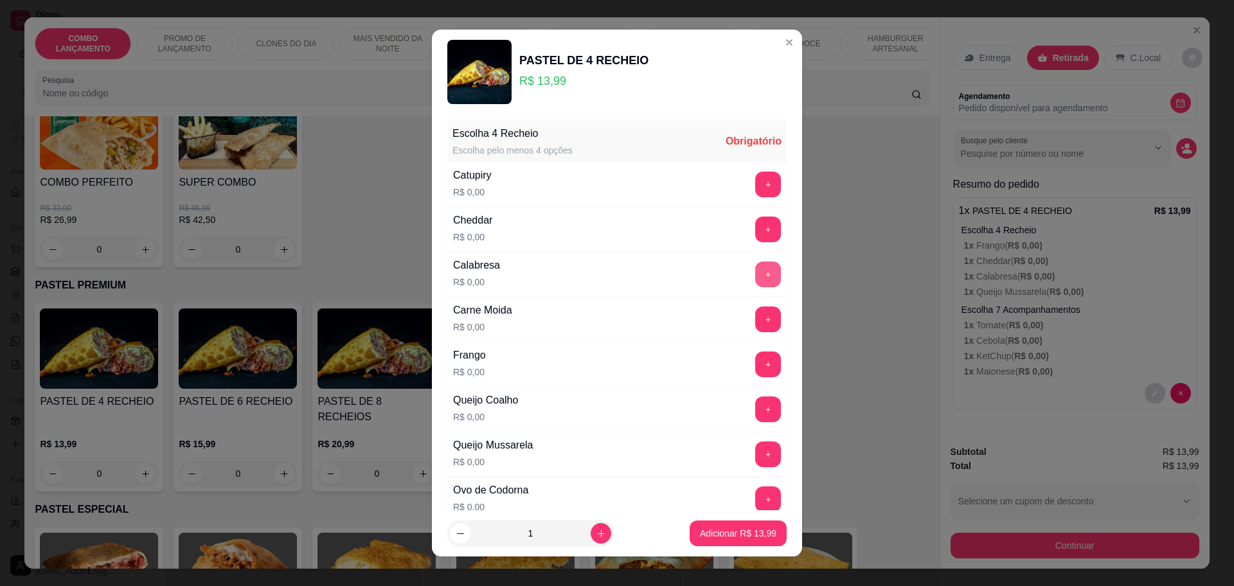
click at [755, 271] on button "+" at bounding box center [768, 275] width 26 height 26
click at [755, 177] on button "+" at bounding box center [768, 185] width 26 height 26
click at [755, 360] on button "+" at bounding box center [768, 365] width 26 height 26
click at [755, 452] on button "+" at bounding box center [768, 455] width 26 height 26
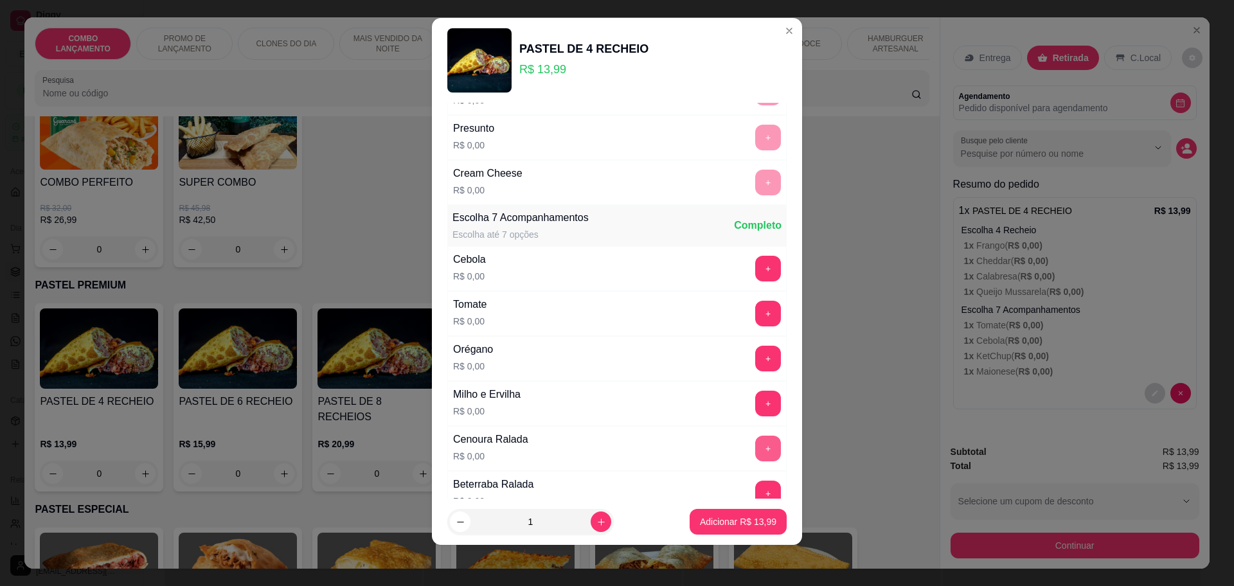
scroll to position [498, 0]
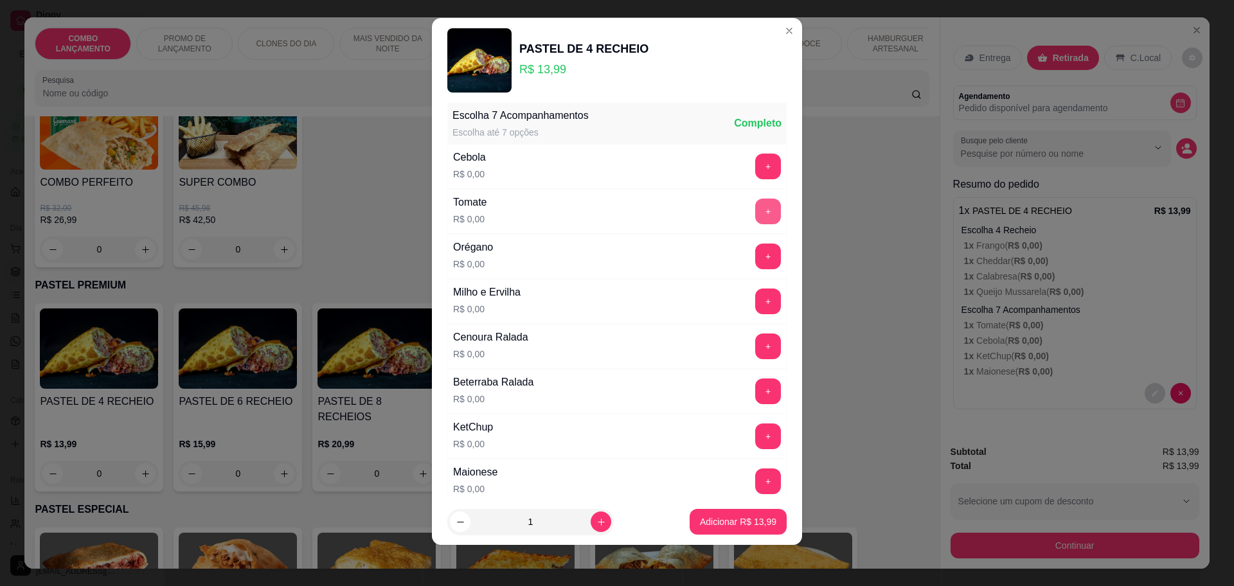
click at [755, 206] on button "+" at bounding box center [768, 212] width 26 height 26
click at [756, 172] on button "+" at bounding box center [768, 166] width 25 height 25
click at [756, 430] on button "+" at bounding box center [768, 436] width 25 height 25
click at [755, 476] on button "+" at bounding box center [768, 482] width 26 height 26
click at [742, 514] on button "Adicionar R$ 13,99" at bounding box center [738, 522] width 97 height 26
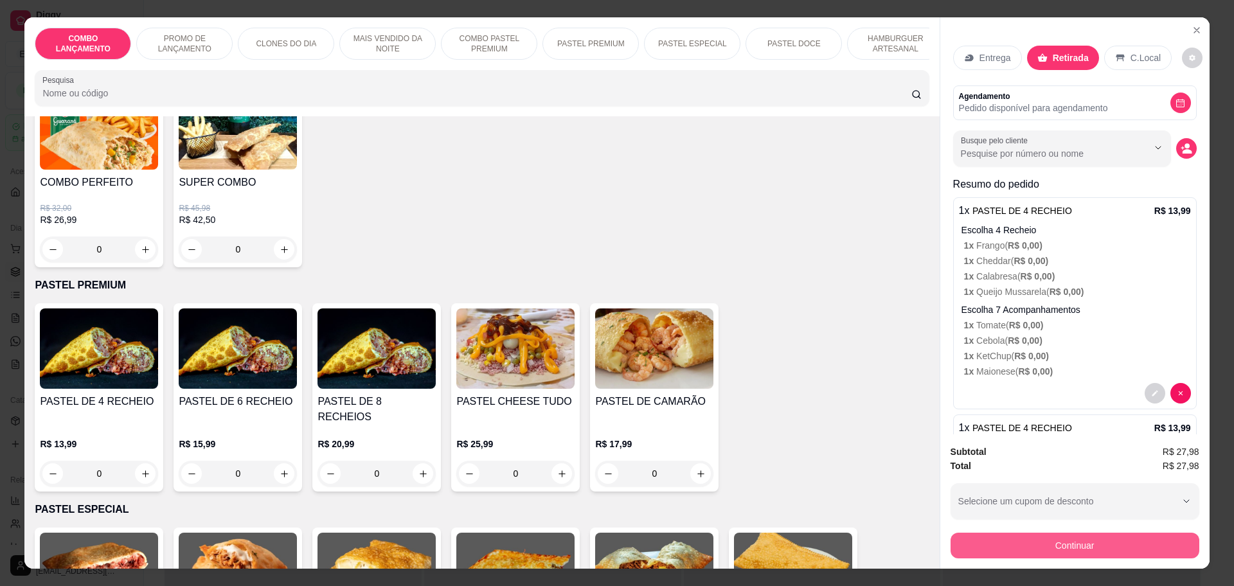
click at [1104, 548] on button "Continuar" at bounding box center [1075, 546] width 249 height 26
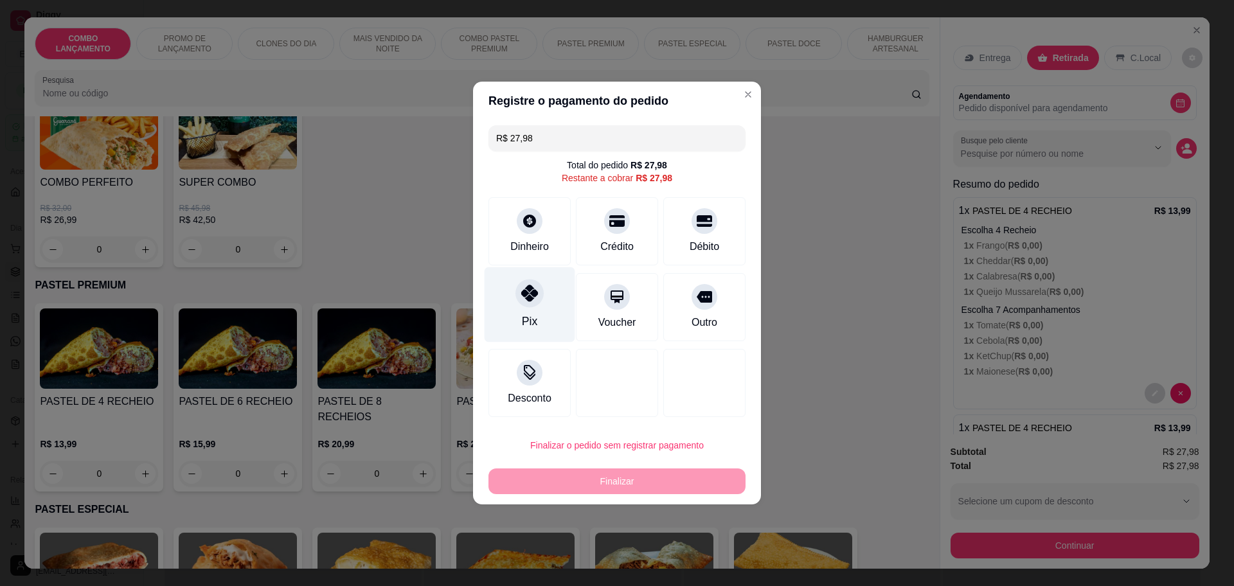
click at [512, 297] on div "Pix" at bounding box center [530, 304] width 91 height 75
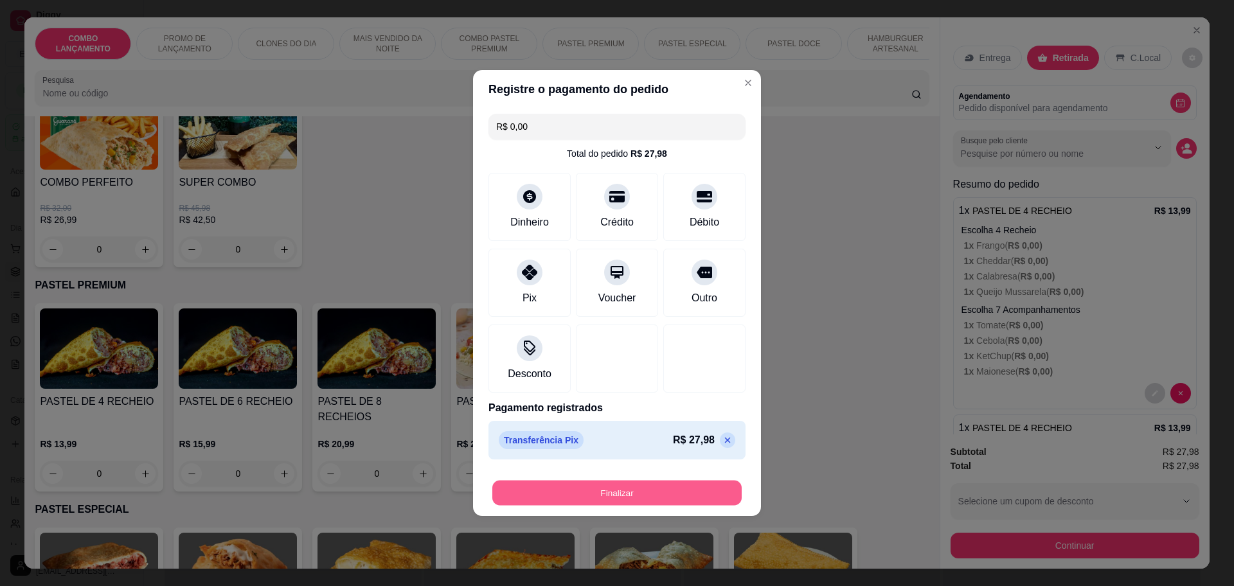
click at [666, 485] on button "Finalizar" at bounding box center [616, 493] width 249 height 25
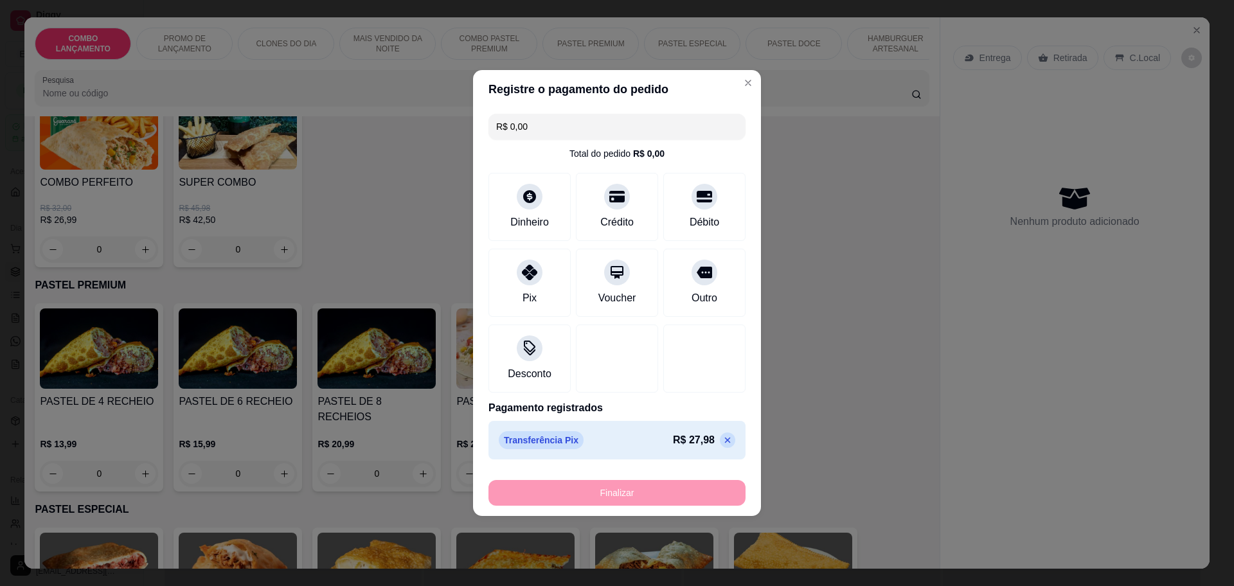
type input "-R$ 27,98"
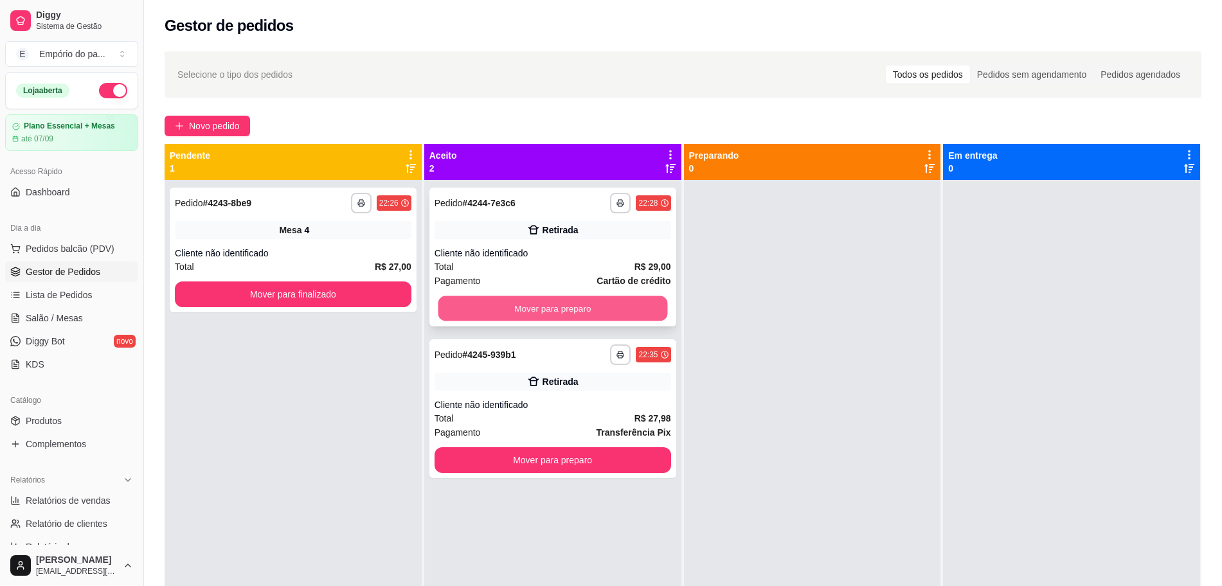
click at [561, 307] on button "Mover para preparo" at bounding box center [552, 308] width 229 height 25
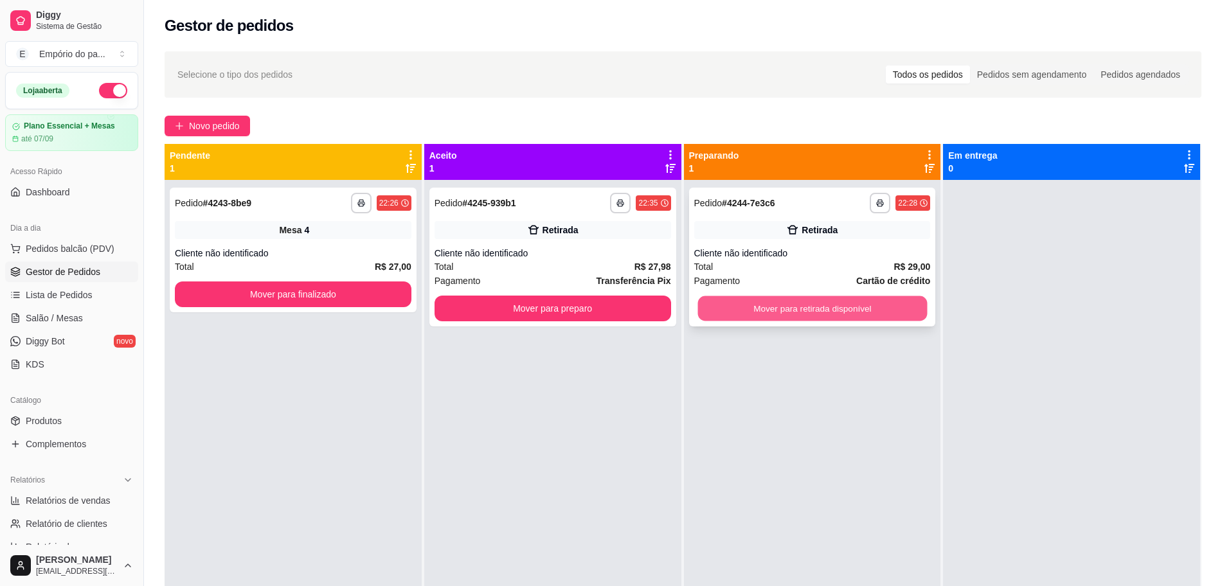
click at [751, 305] on button "Mover para retirada disponível" at bounding box center [811, 308] width 229 height 25
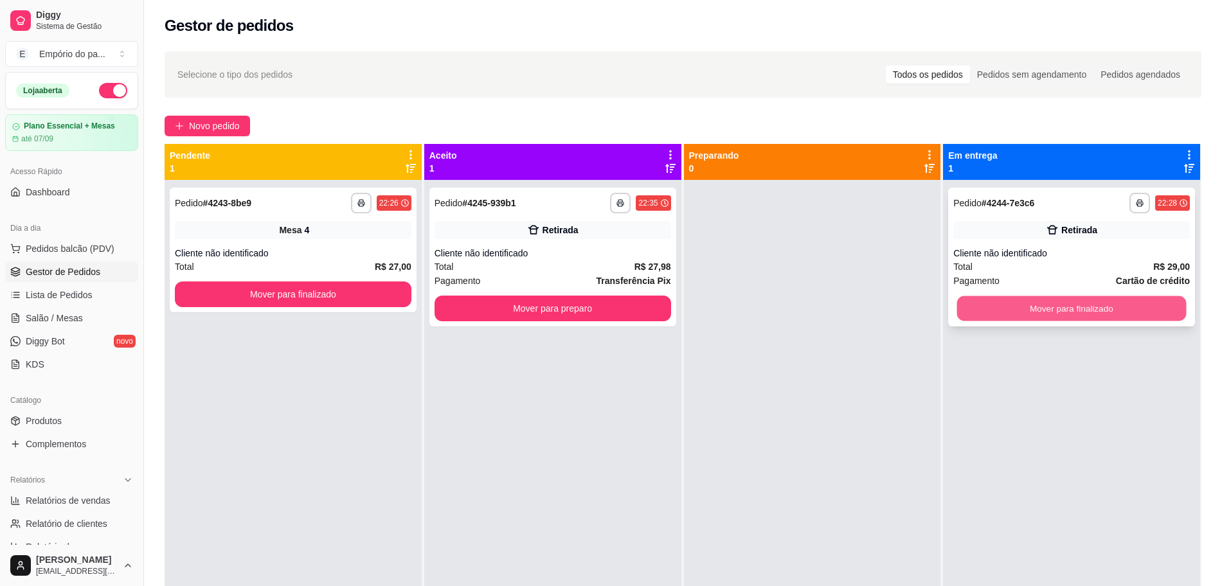
click at [1019, 301] on button "Mover para finalizado" at bounding box center [1071, 308] width 229 height 25
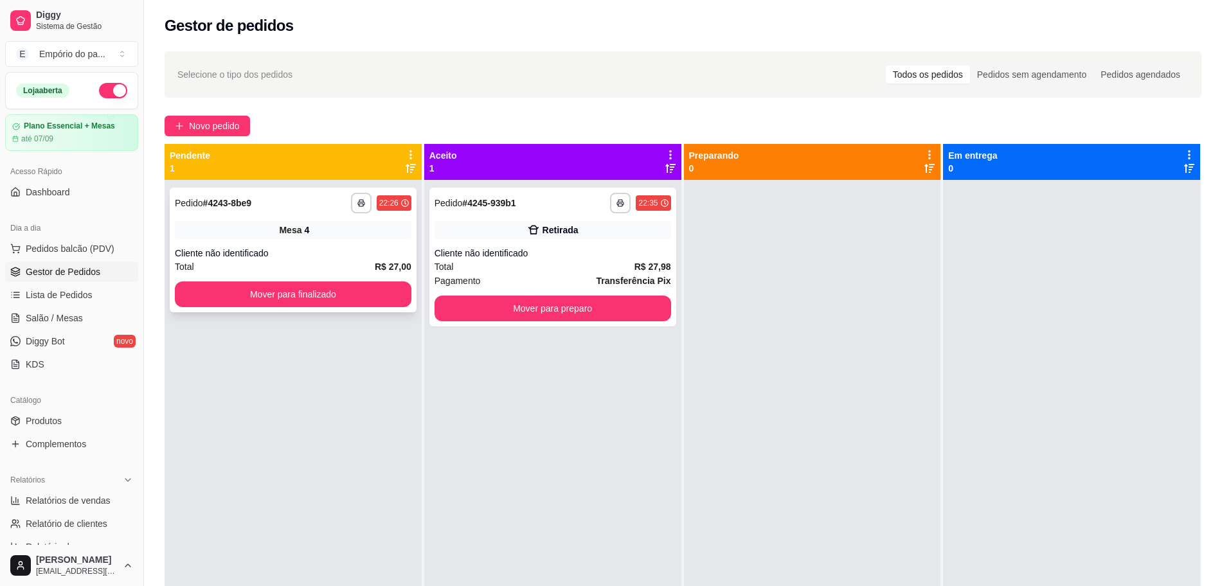
click at [348, 245] on div "**********" at bounding box center [293, 250] width 247 height 125
click at [71, 292] on span "Lista de Pedidos" at bounding box center [59, 295] width 67 height 13
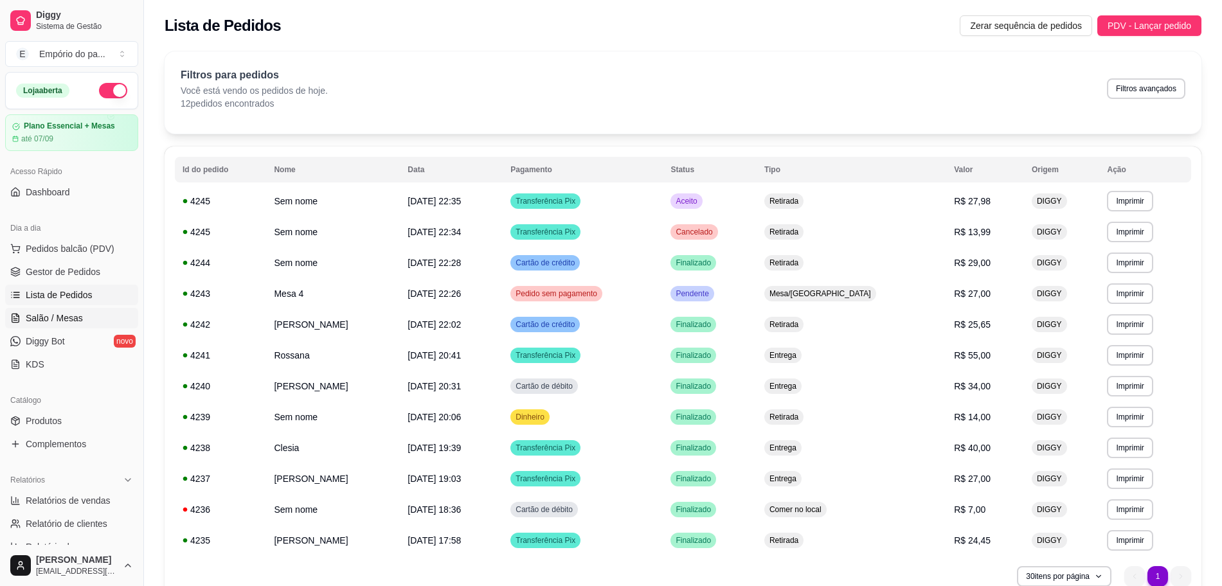
click at [61, 309] on link "Salão / Mesas" at bounding box center [71, 318] width 133 height 21
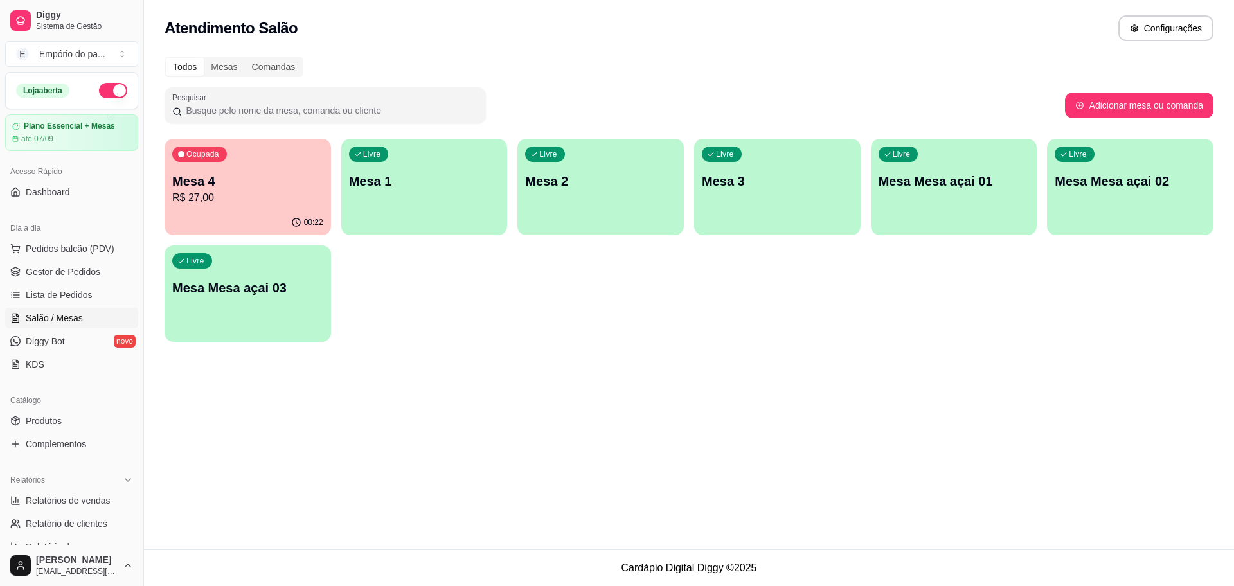
click at [271, 217] on div "00:22" at bounding box center [248, 222] width 166 height 25
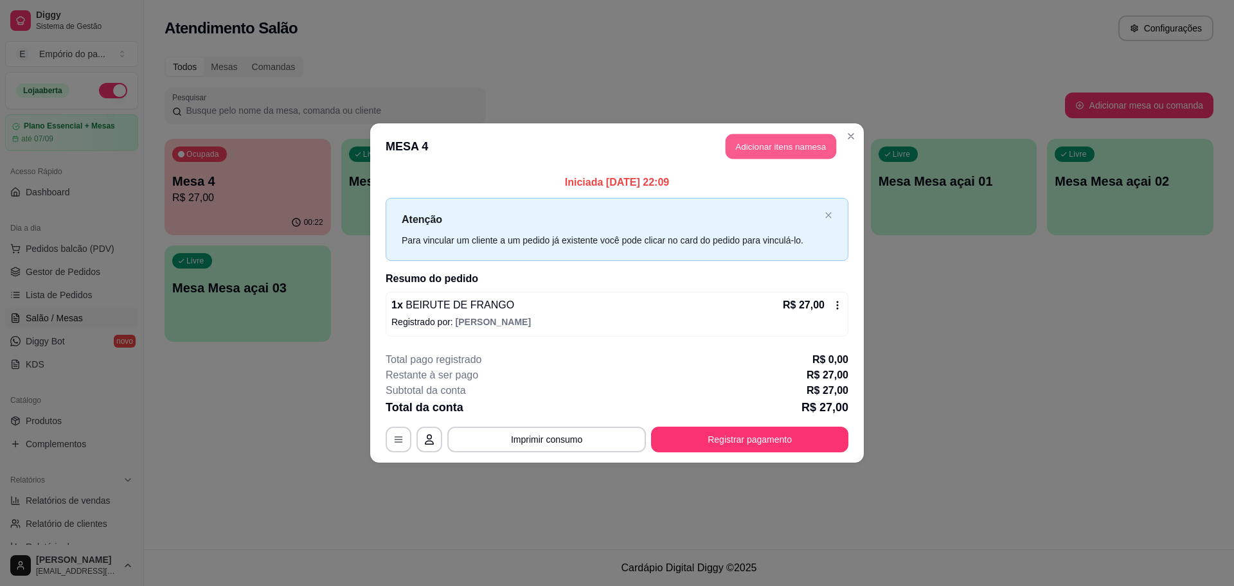
click at [770, 143] on button "Adicionar itens na mesa" at bounding box center [781, 146] width 111 height 25
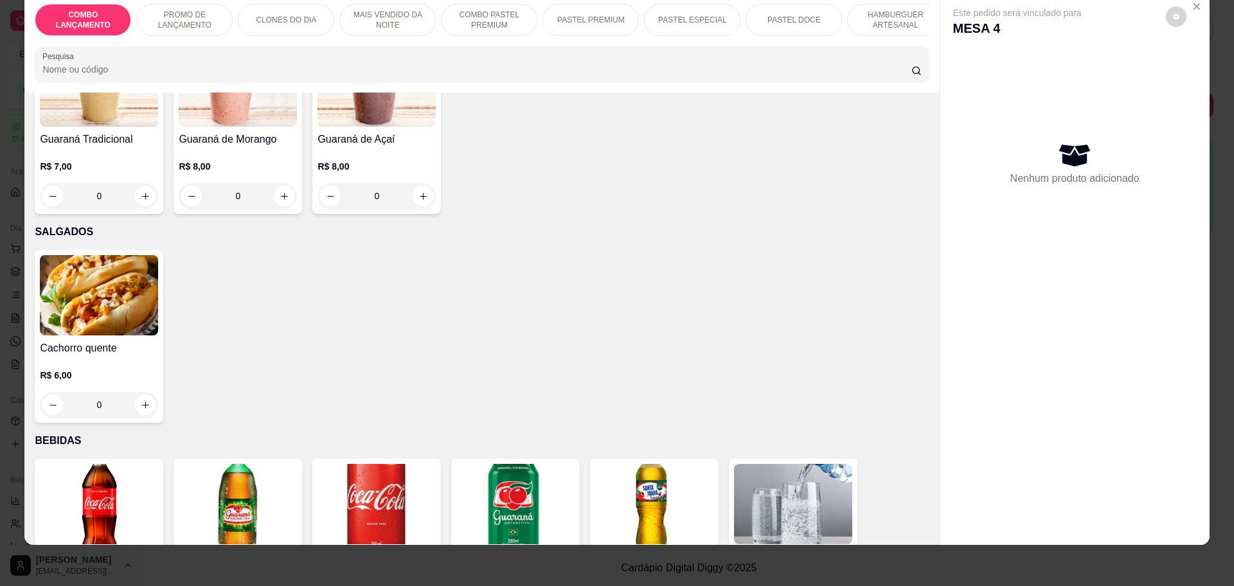
scroll to position [4260, 0]
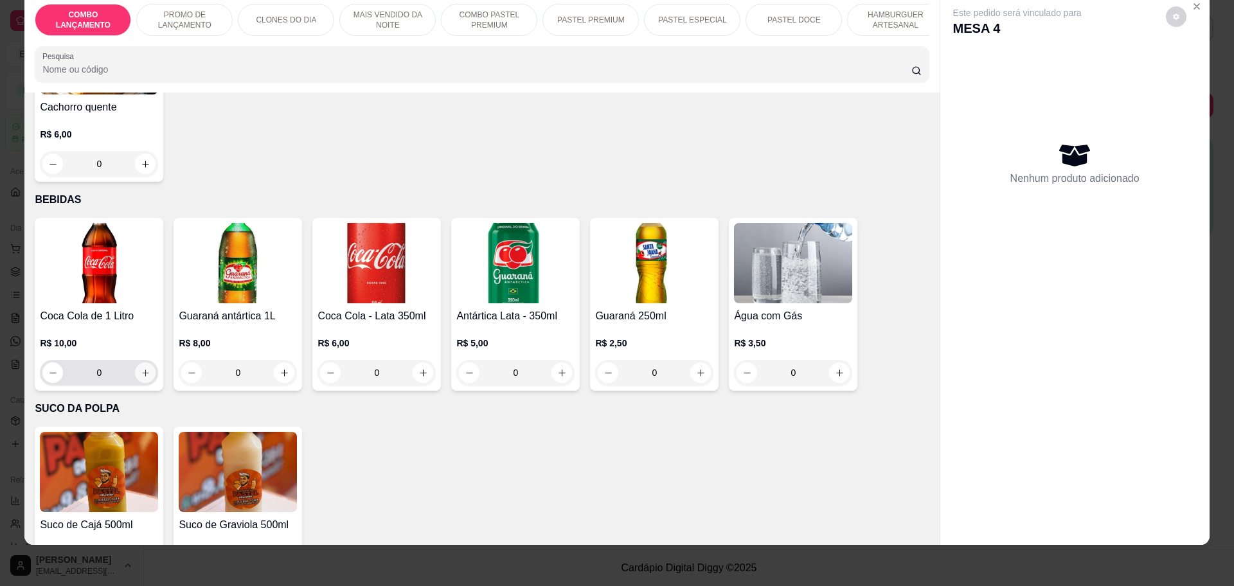
click at [135, 363] on button "increase-product-quantity" at bounding box center [145, 373] width 21 height 21
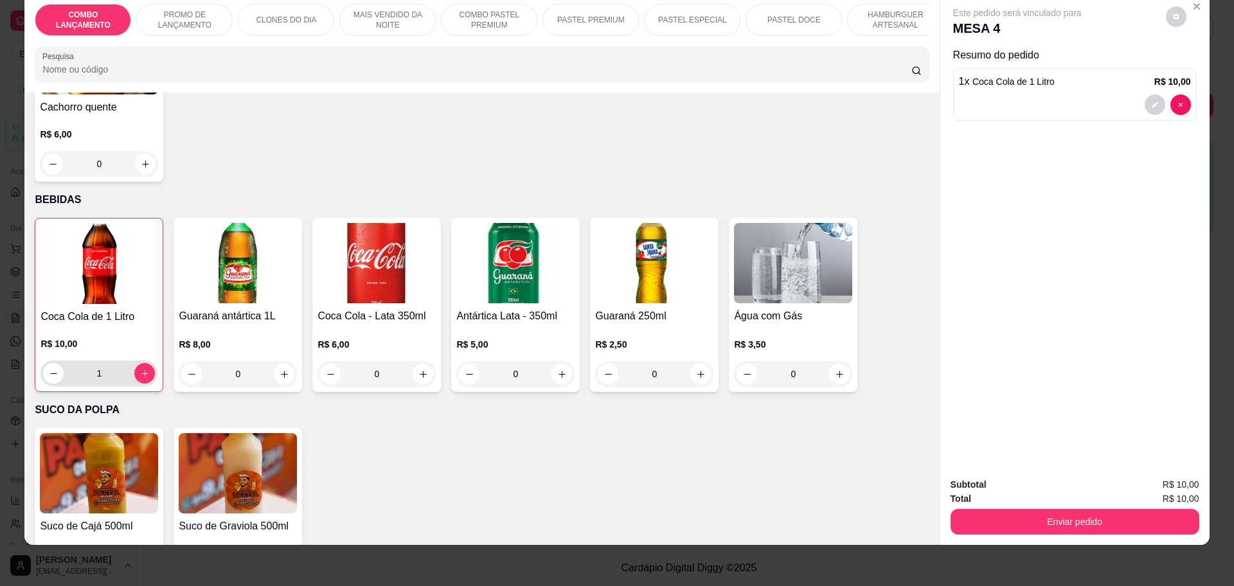
type input "1"
click at [1101, 521] on button "Enviar pedido" at bounding box center [1074, 521] width 241 height 25
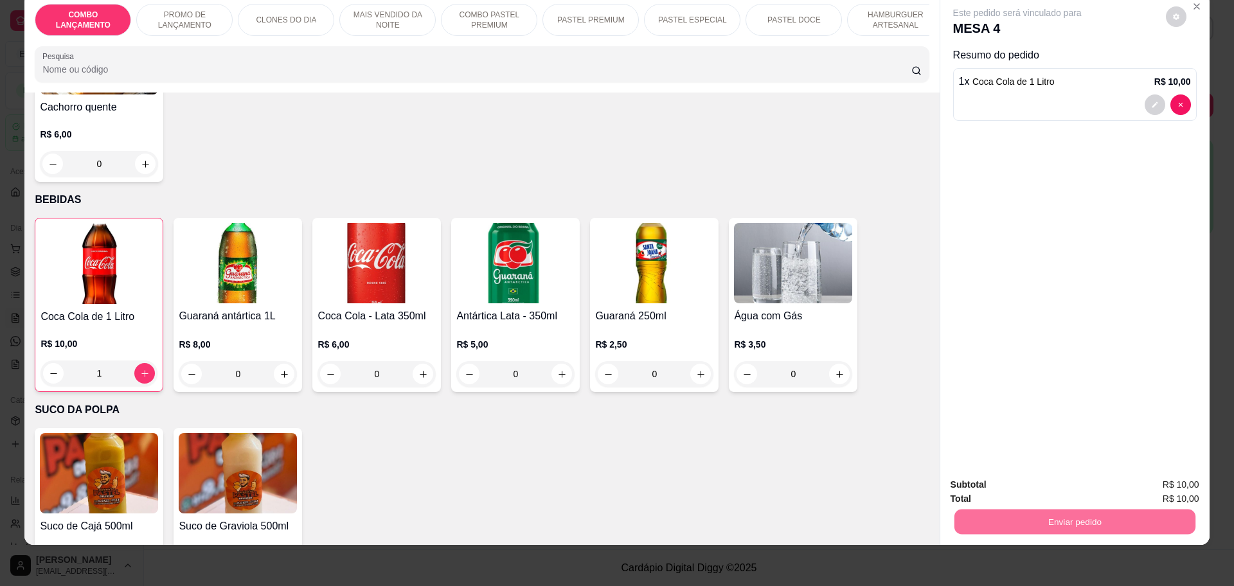
click at [1064, 483] on button "Não registrar e enviar pedido" at bounding box center [1031, 490] width 134 height 24
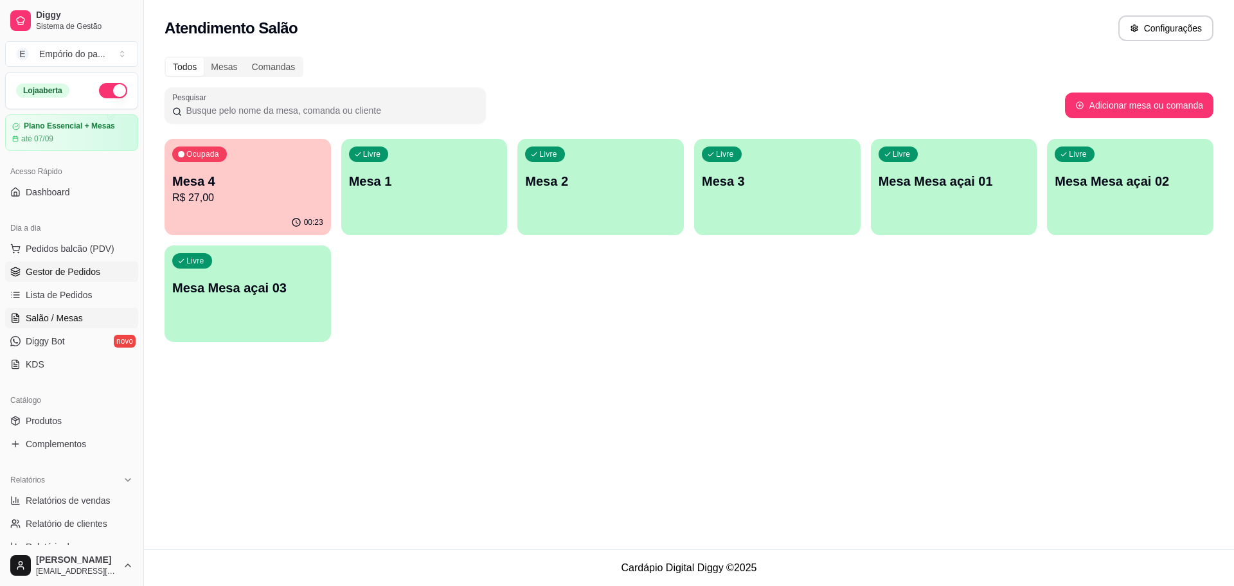
click at [88, 274] on span "Gestor de Pedidos" at bounding box center [63, 271] width 75 height 13
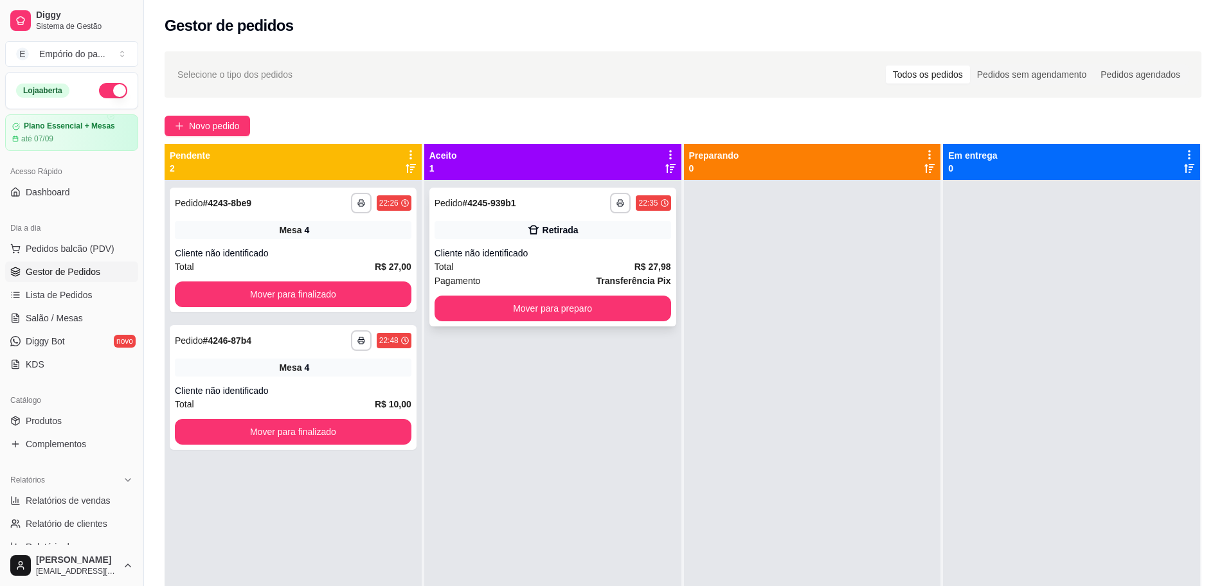
click at [516, 258] on div "Cliente não identificado" at bounding box center [553, 253] width 237 height 13
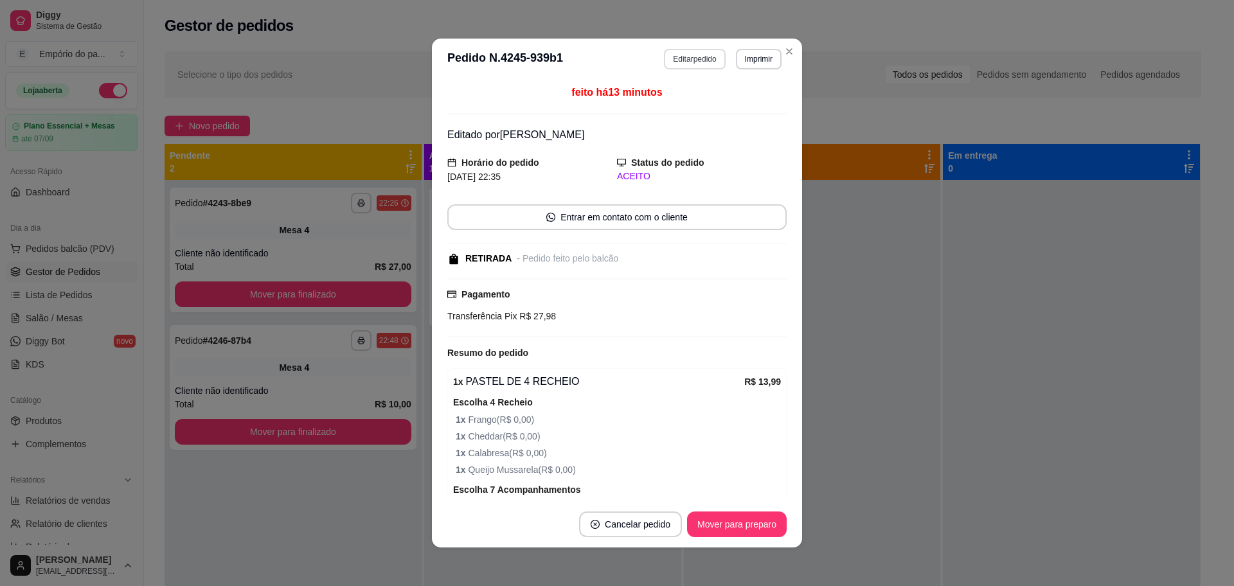
click at [687, 58] on button "Editar pedido" at bounding box center [694, 59] width 61 height 21
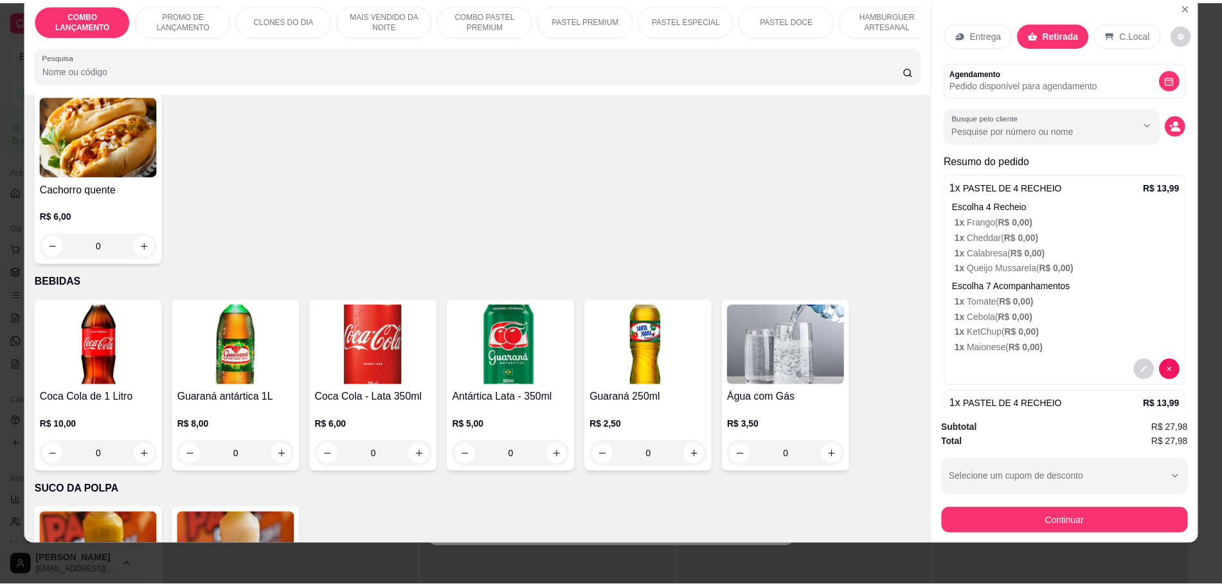
scroll to position [4260, 0]
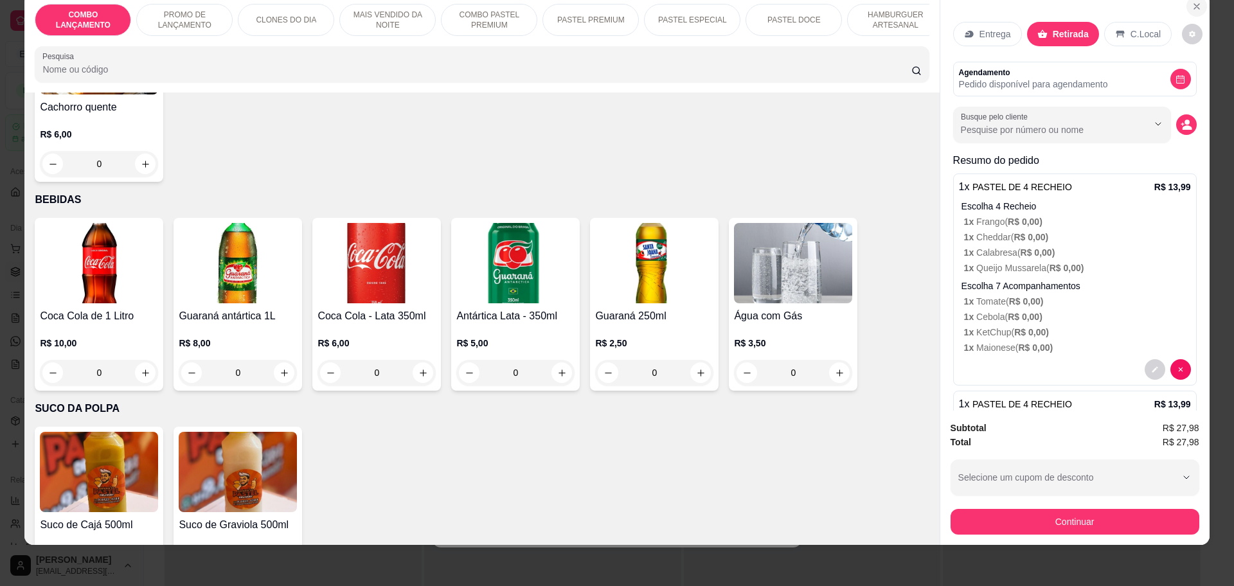
click at [1194, 6] on icon "Close" at bounding box center [1196, 6] width 5 height 5
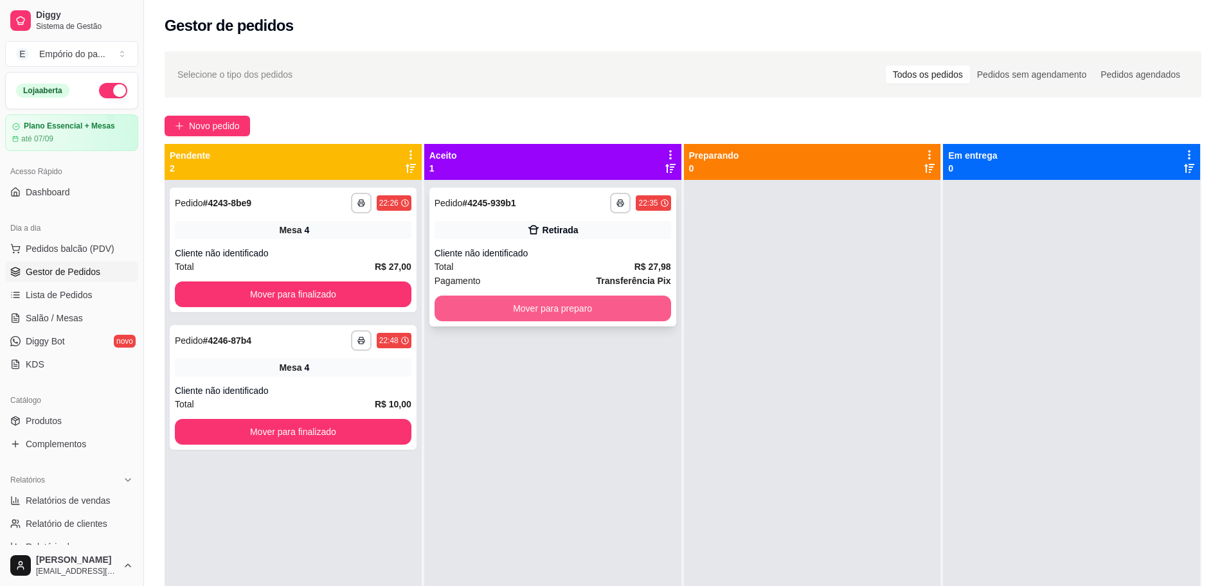
click at [634, 305] on button "Mover para preparo" at bounding box center [553, 309] width 237 height 26
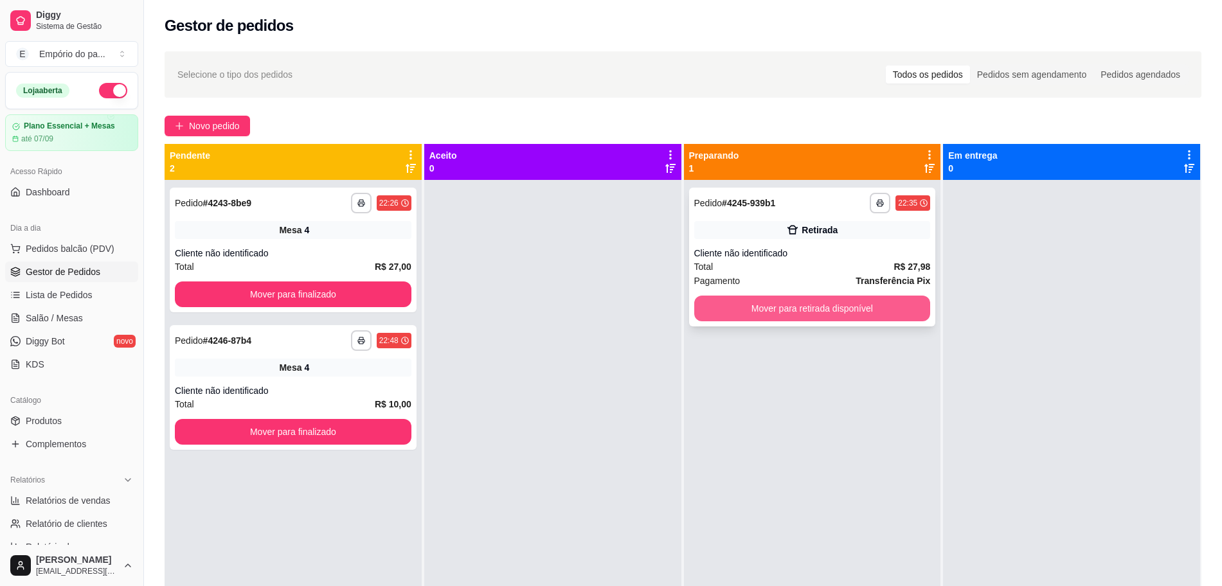
click at [771, 314] on button "Mover para retirada disponível" at bounding box center [812, 309] width 237 height 26
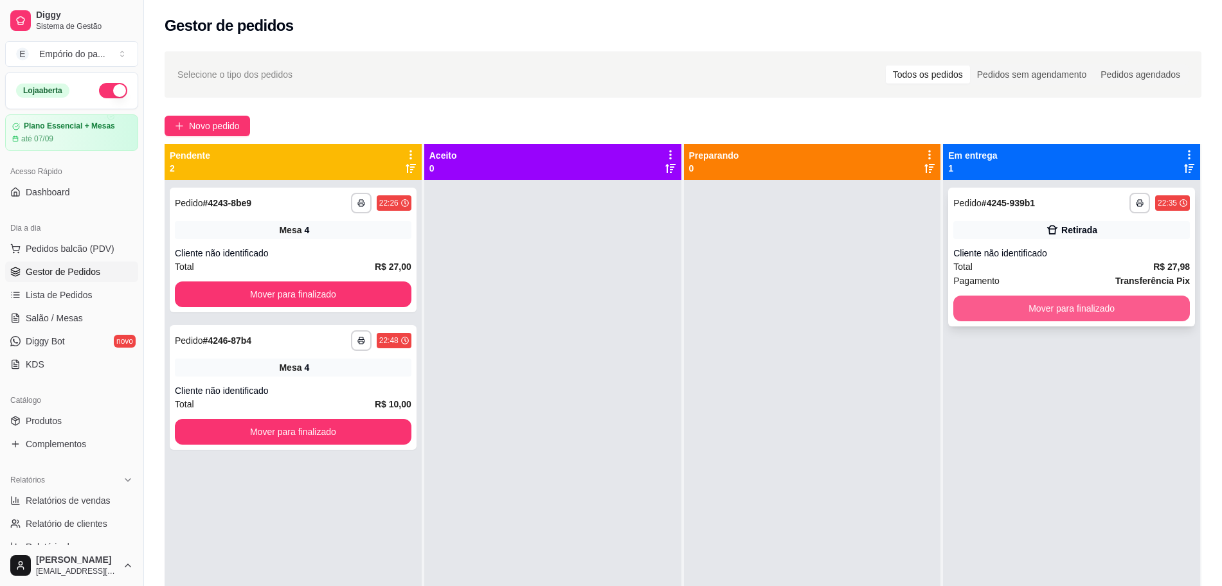
click at [1088, 309] on button "Mover para finalizado" at bounding box center [1071, 309] width 237 height 26
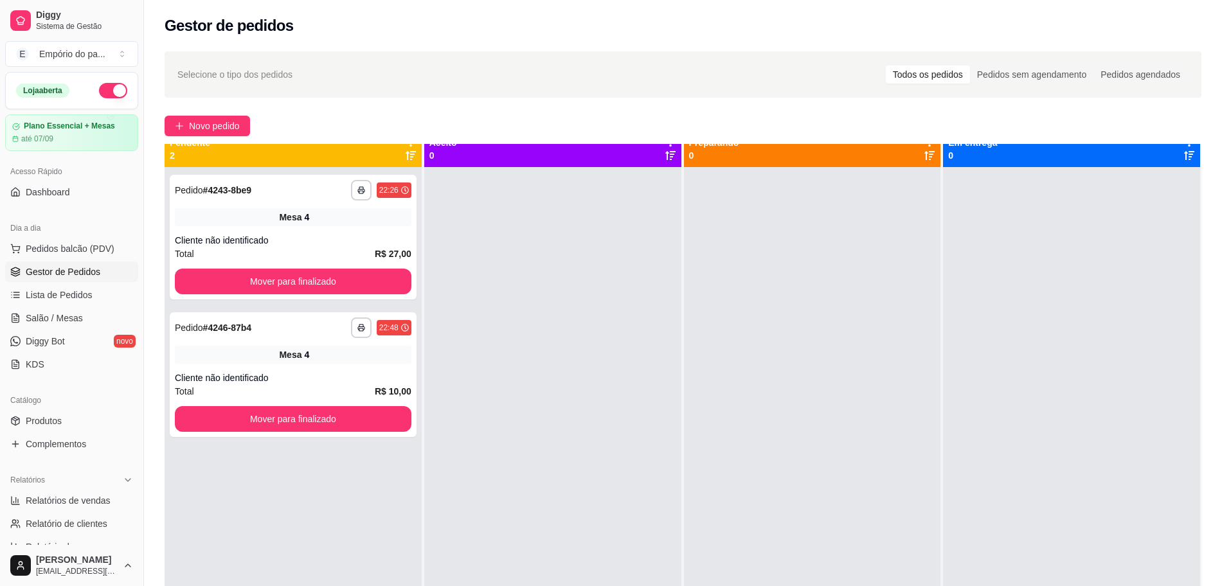
scroll to position [0, 0]
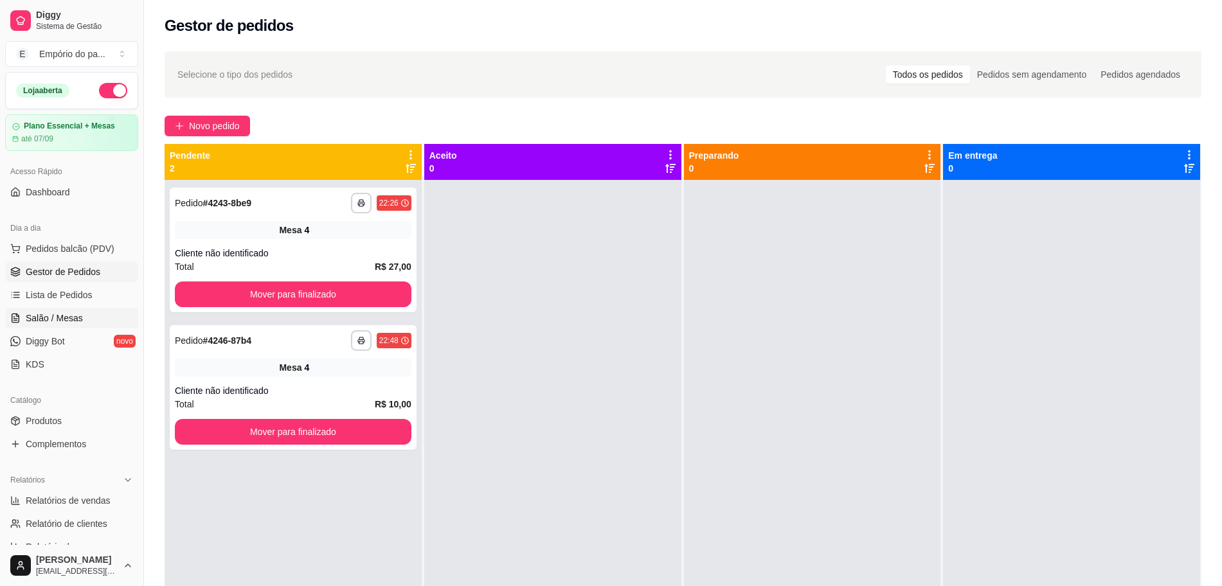
click at [53, 314] on span "Salão / Mesas" at bounding box center [54, 318] width 57 height 13
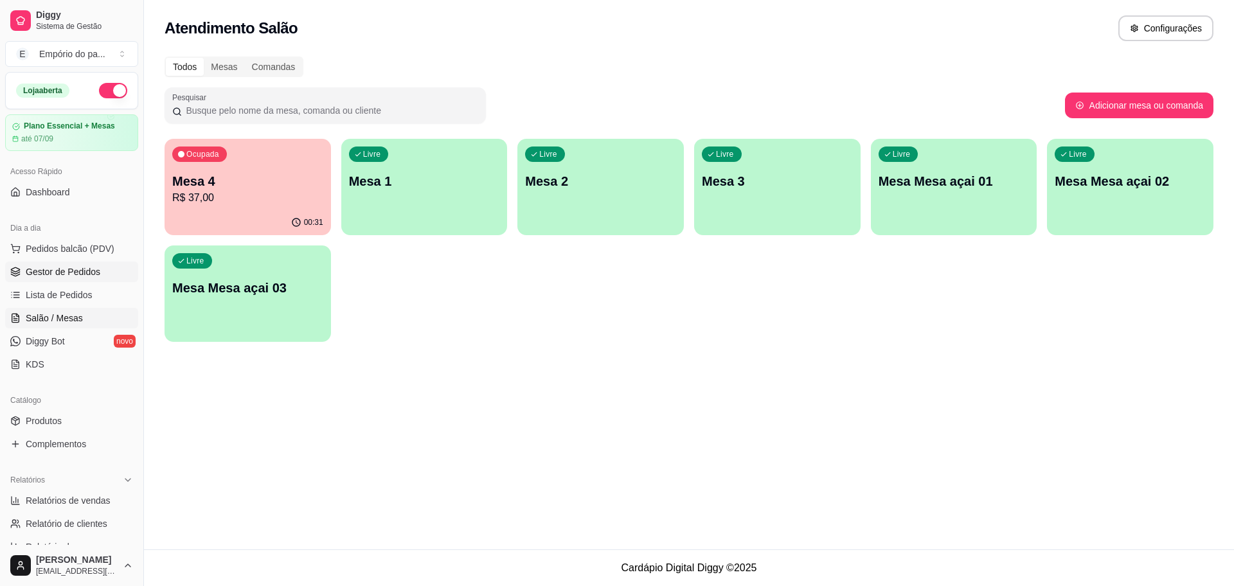
click at [99, 267] on link "Gestor de Pedidos" at bounding box center [71, 272] width 133 height 21
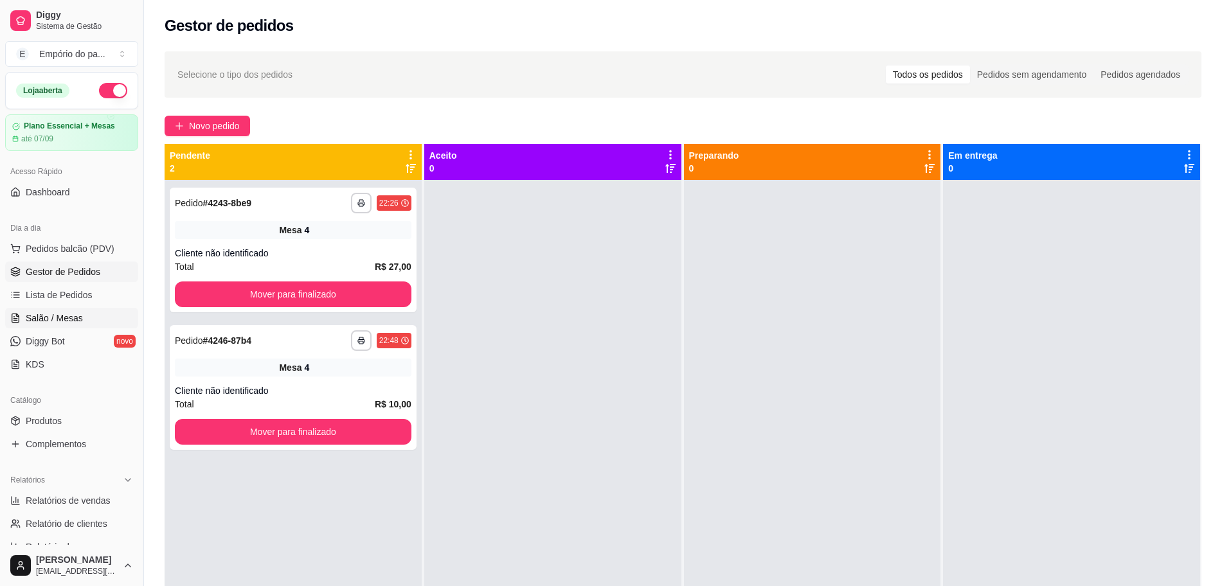
click at [44, 310] on link "Salão / Mesas" at bounding box center [71, 318] width 133 height 21
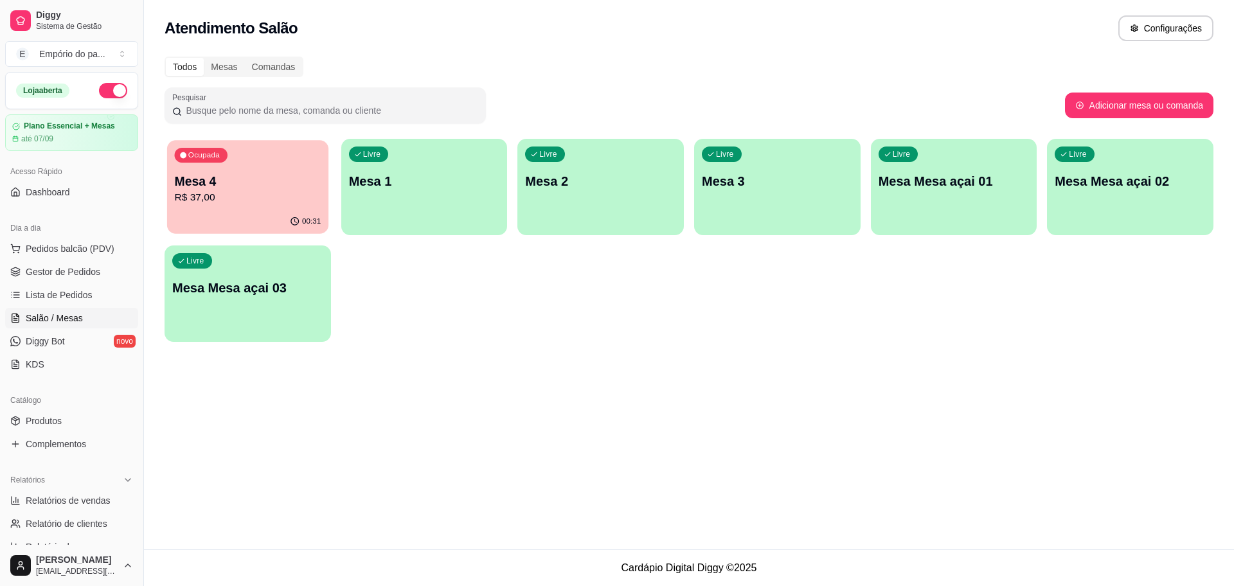
click at [215, 186] on p "Mesa 4" at bounding box center [248, 181] width 147 height 17
click at [246, 195] on p "R$ 37,00" at bounding box center [247, 197] width 151 height 15
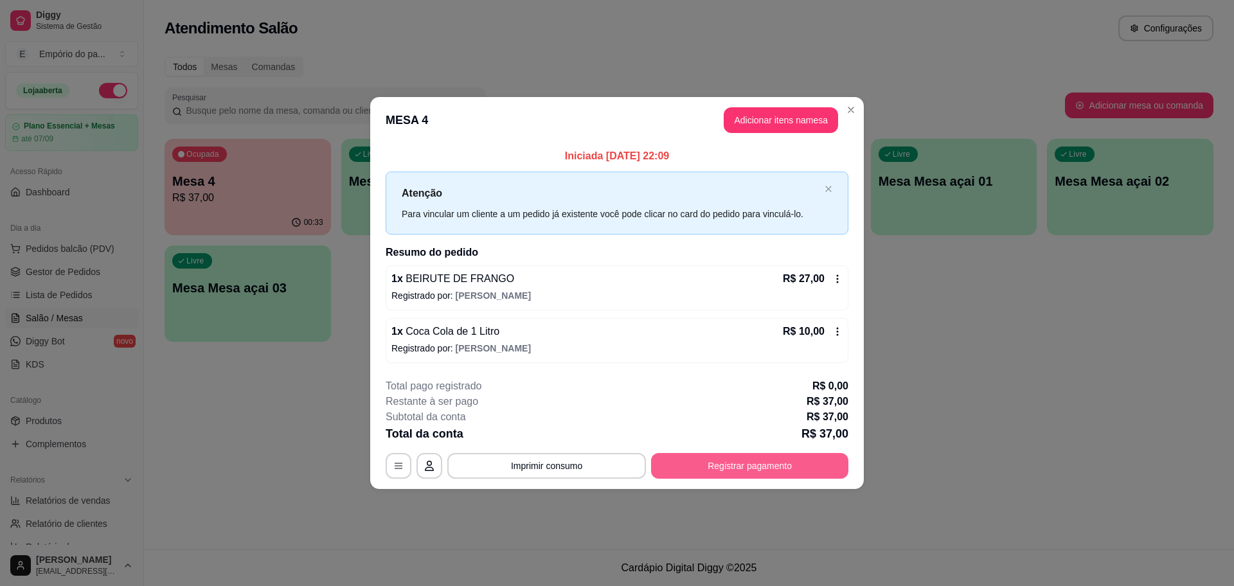
click at [802, 474] on button "Registrar pagamento" at bounding box center [749, 466] width 197 height 26
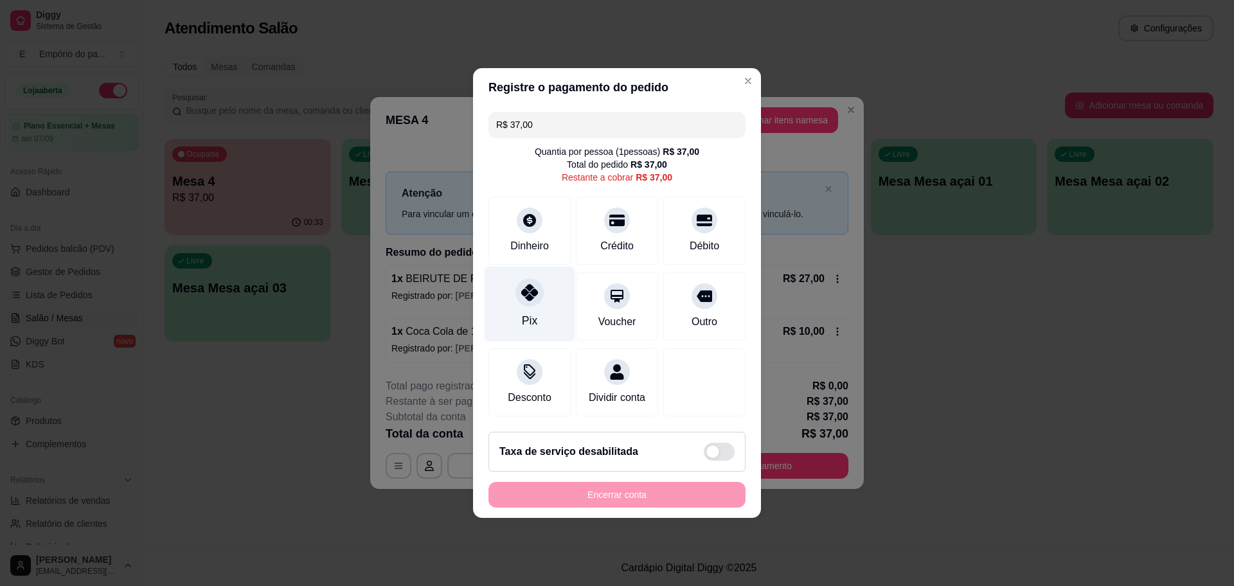
click at [537, 289] on div at bounding box center [530, 292] width 28 height 28
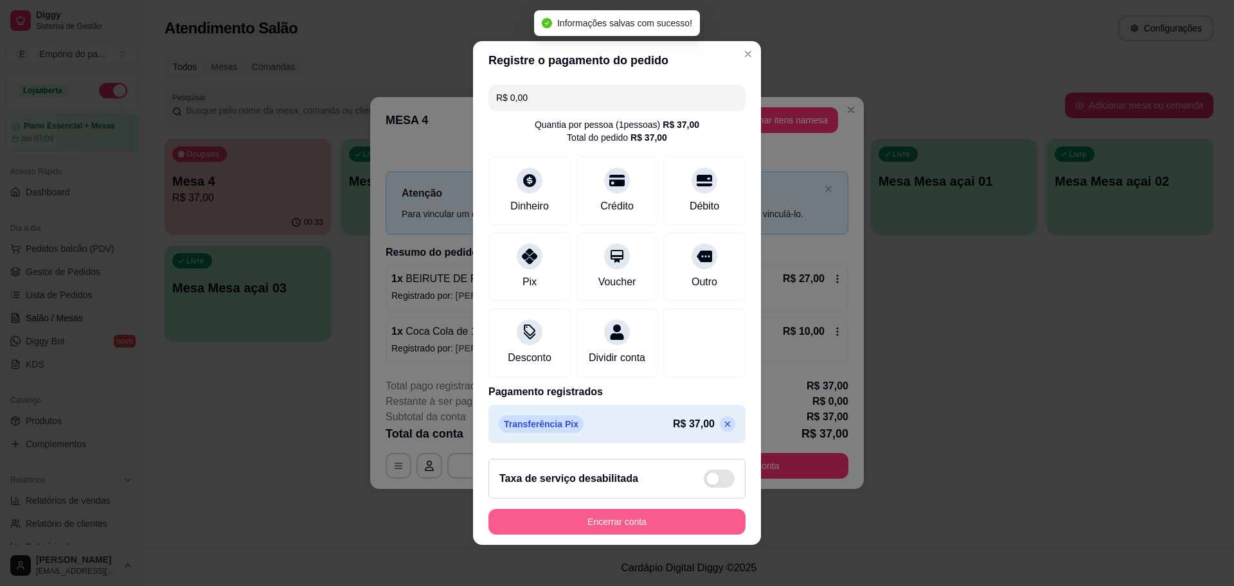
type input "R$ 0,00"
click at [646, 519] on button "Encerrar conta" at bounding box center [617, 522] width 257 height 26
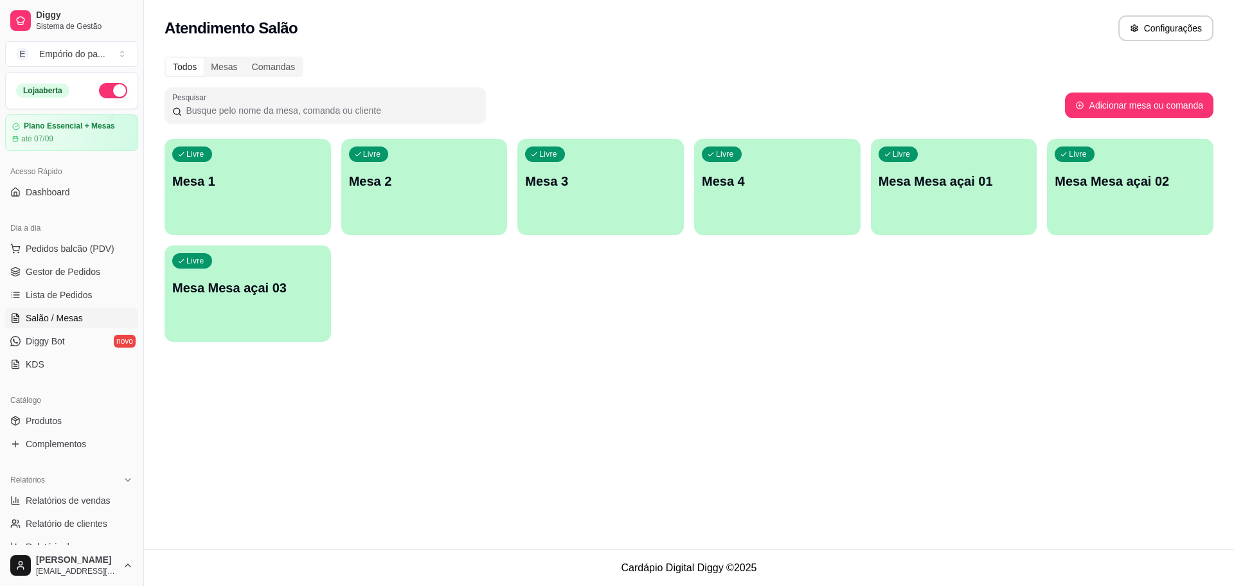
click at [82, 313] on span "Salão / Mesas" at bounding box center [54, 318] width 57 height 13
click at [89, 273] on span "Gestor de Pedidos" at bounding box center [63, 271] width 75 height 13
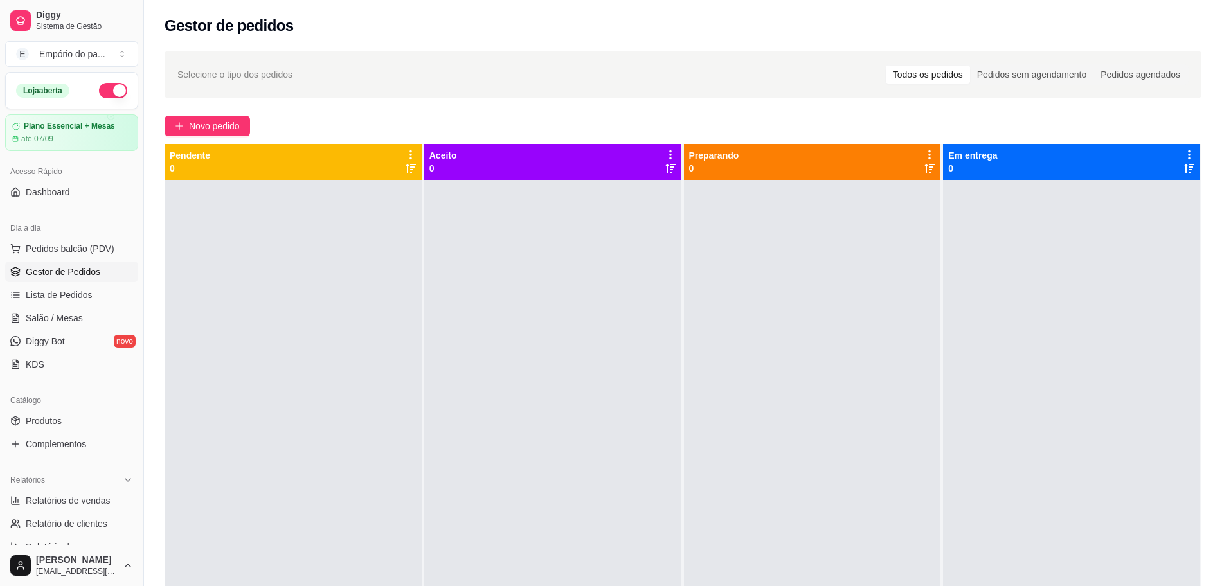
click at [244, 301] on div at bounding box center [293, 473] width 257 height 586
